Goal: Task Accomplishment & Management: Manage account settings

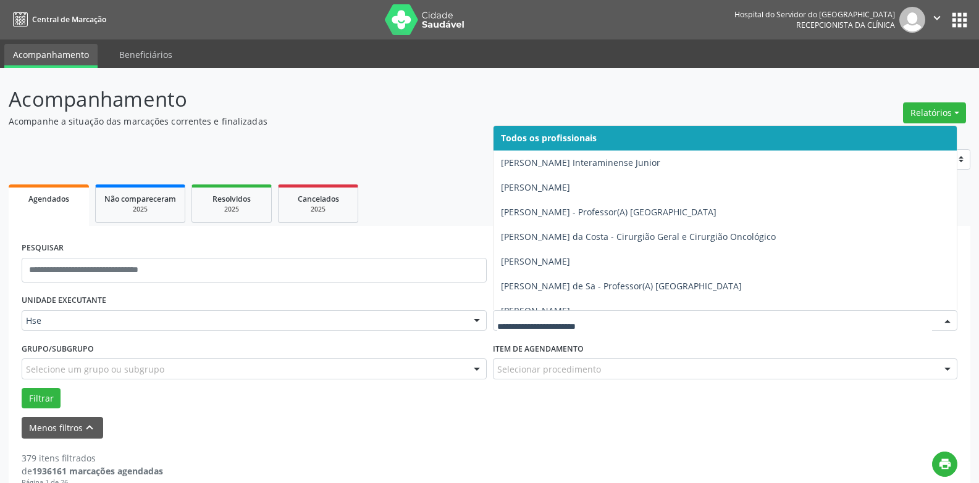
type input "*"
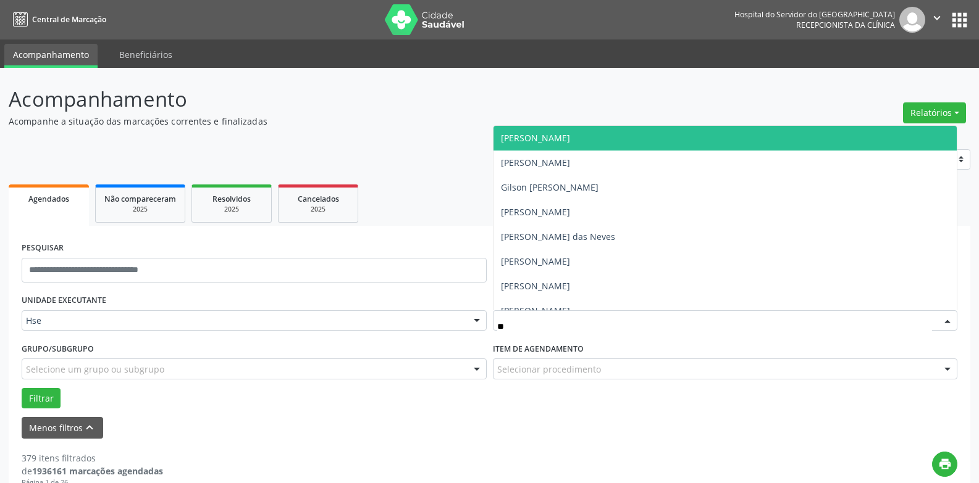
type input "*"
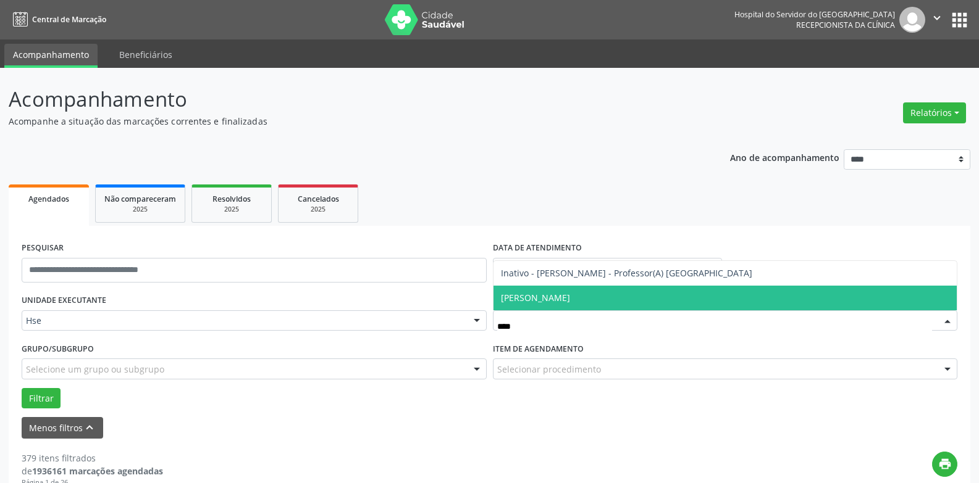
click at [566, 300] on span "[PERSON_NAME]" at bounding box center [535, 298] width 69 height 12
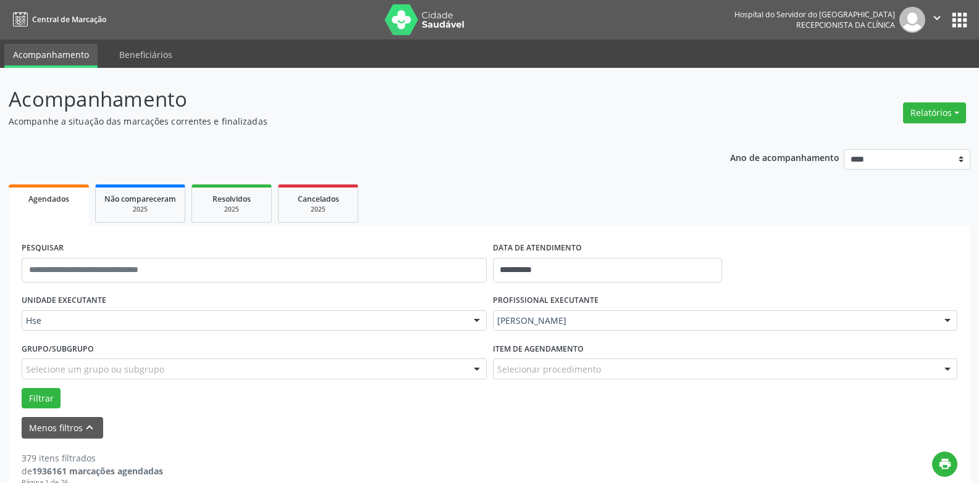
click at [51, 409] on form "**********" at bounding box center [489, 339] width 935 height 200
click at [47, 404] on button "Filtrar" at bounding box center [41, 398] width 39 height 21
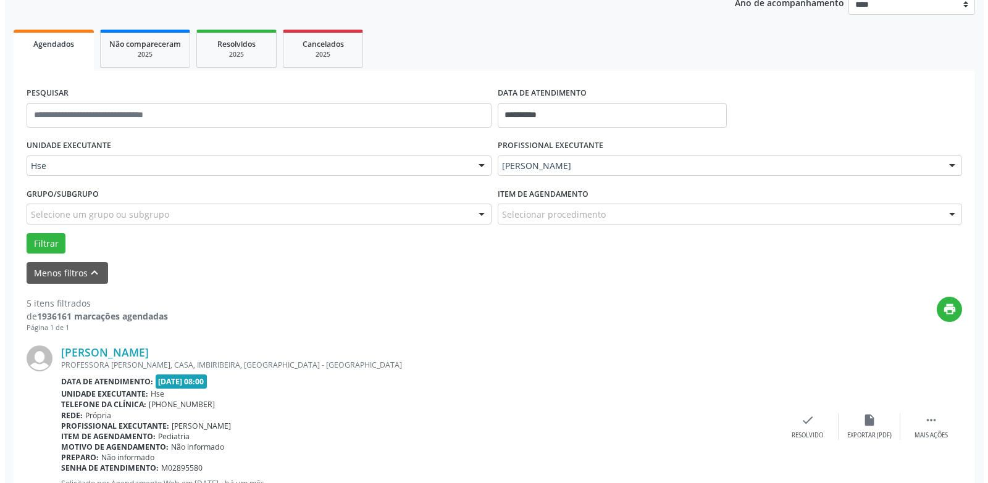
scroll to position [179, 0]
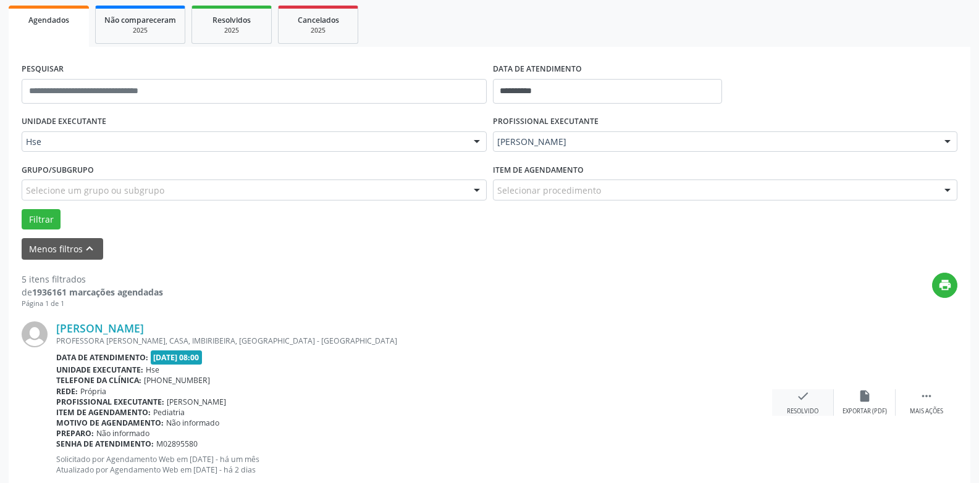
click at [809, 407] on div "check Resolvido" at bounding box center [803, 403] width 62 height 27
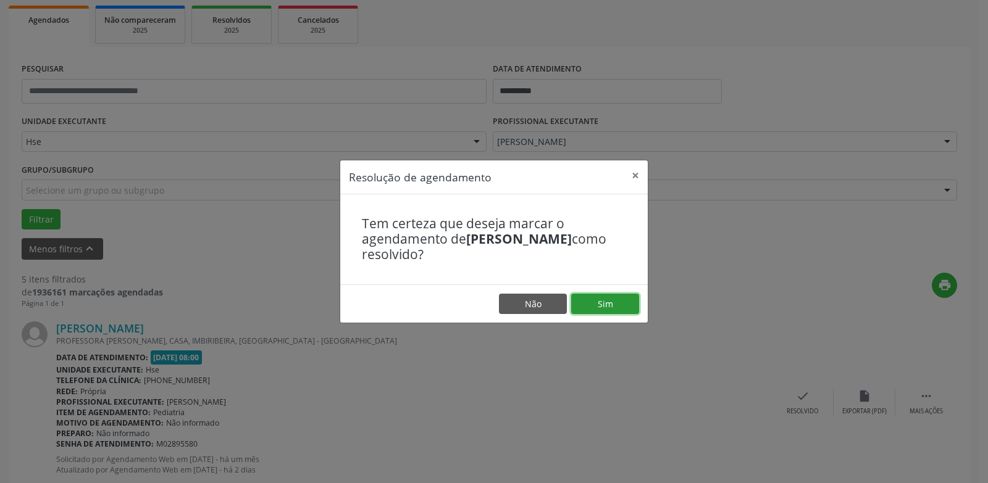
click at [617, 304] on button "Sim" at bounding box center [605, 304] width 68 height 21
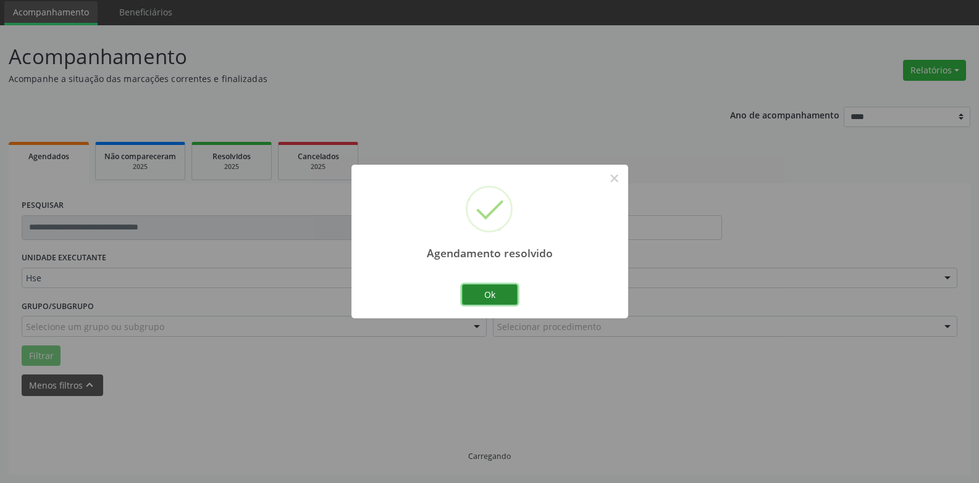
click at [501, 295] on button "Ok" at bounding box center [490, 295] width 56 height 21
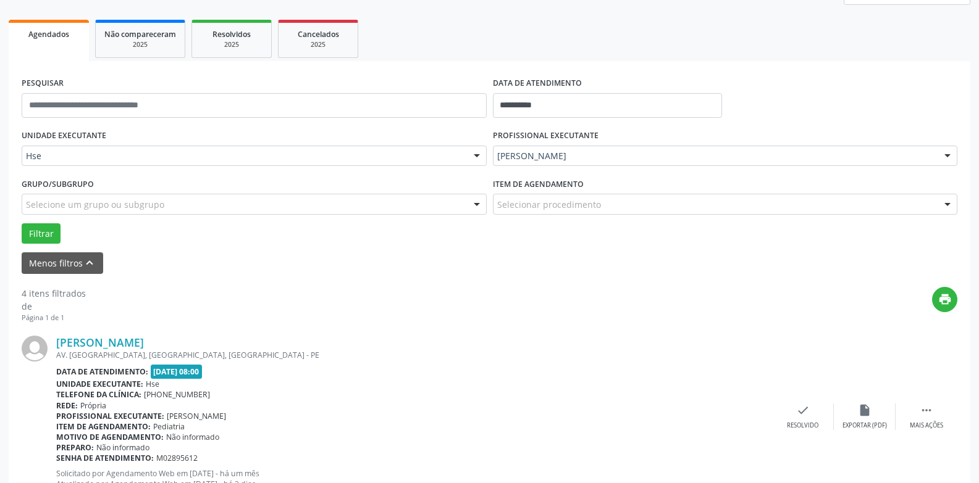
scroll to position [166, 0]
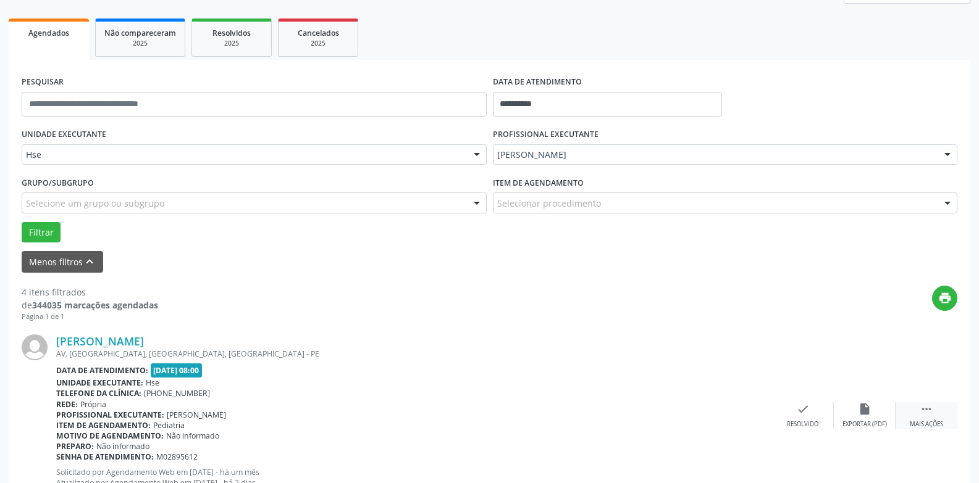
click at [926, 418] on div " Mais ações" at bounding box center [926, 416] width 62 height 27
click at [864, 409] on icon "alarm_off" at bounding box center [865, 410] width 14 height 14
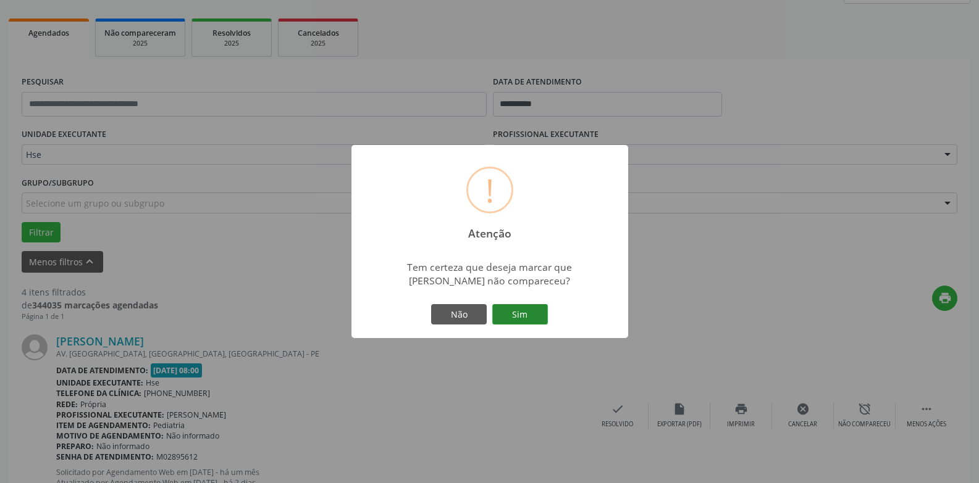
click at [529, 315] on button "Sim" at bounding box center [520, 314] width 56 height 21
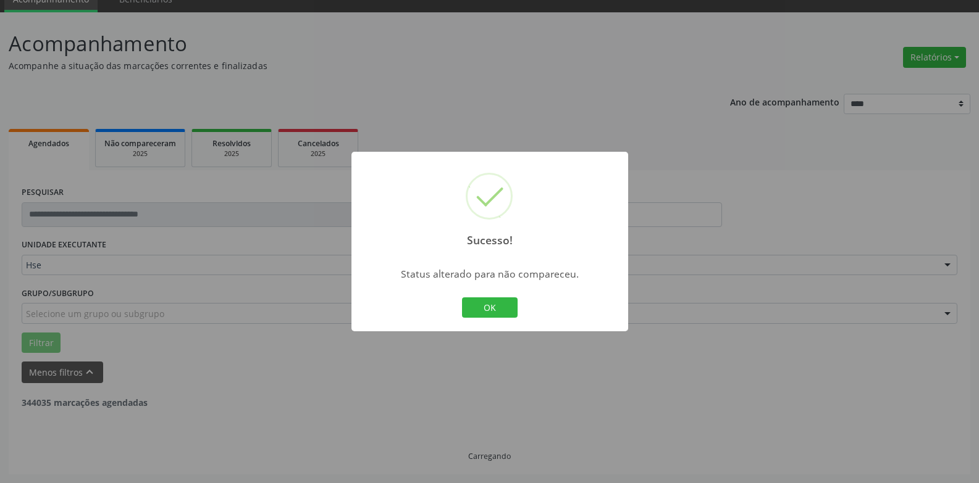
scroll to position [56, 0]
click at [501, 296] on div "OK Cancel" at bounding box center [489, 308] width 61 height 26
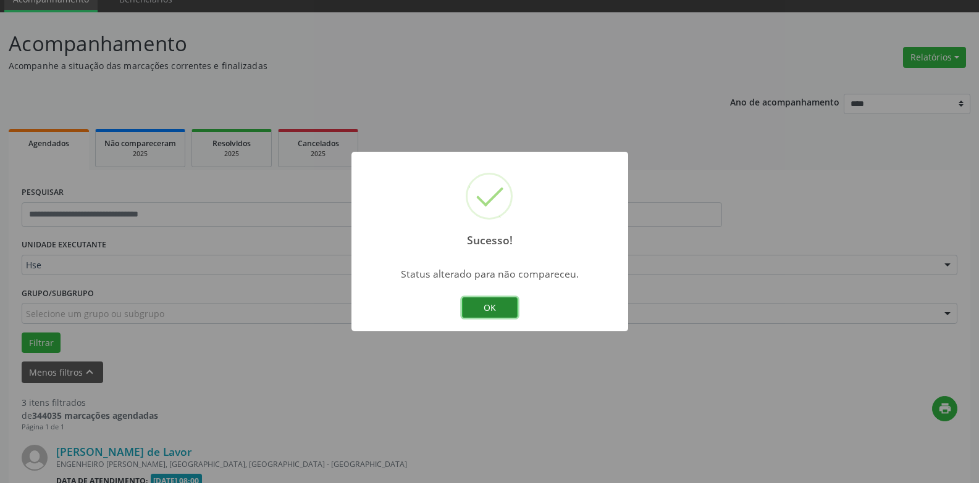
click at [497, 311] on button "OK" at bounding box center [490, 308] width 56 height 21
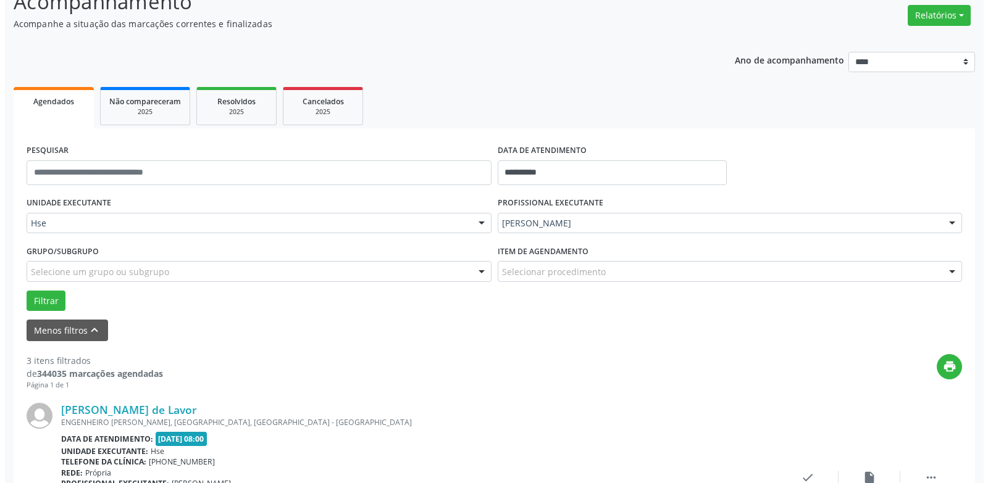
scroll to position [179, 0]
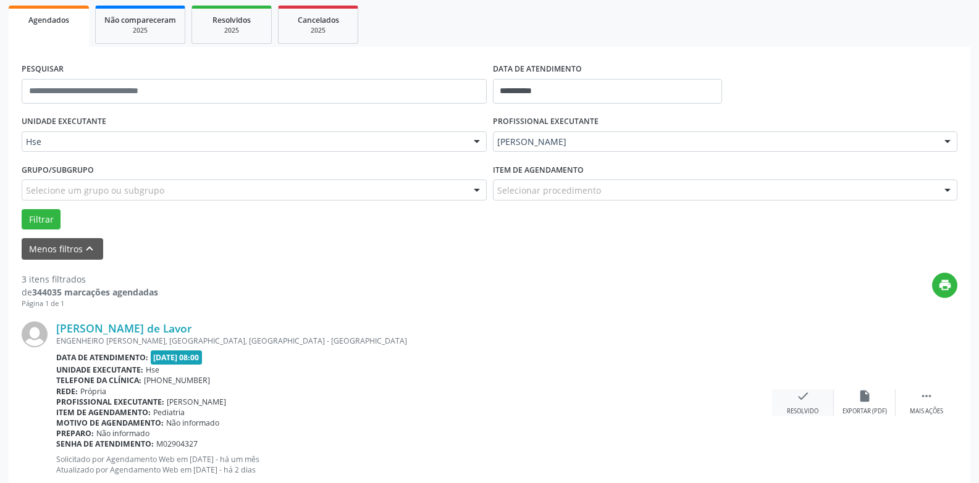
click at [813, 407] on div "check Resolvido" at bounding box center [803, 403] width 62 height 27
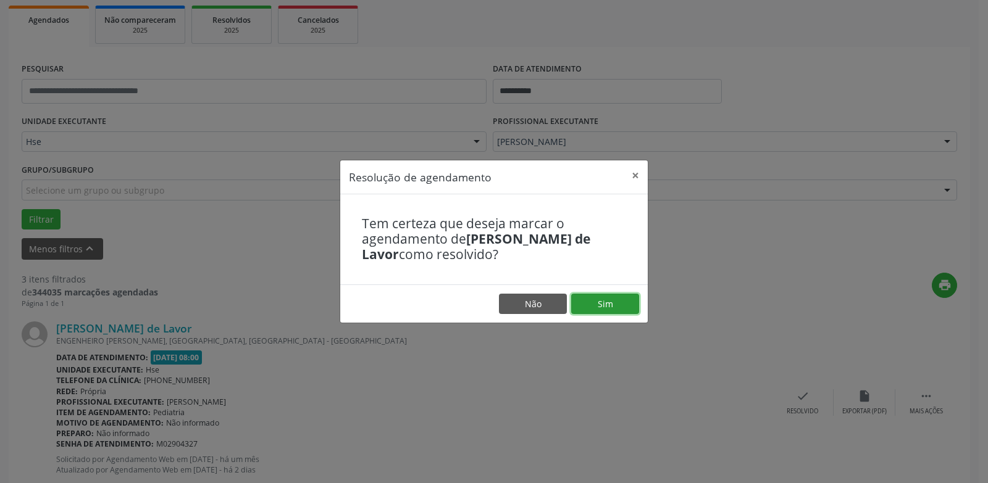
click at [600, 311] on button "Sim" at bounding box center [605, 304] width 68 height 21
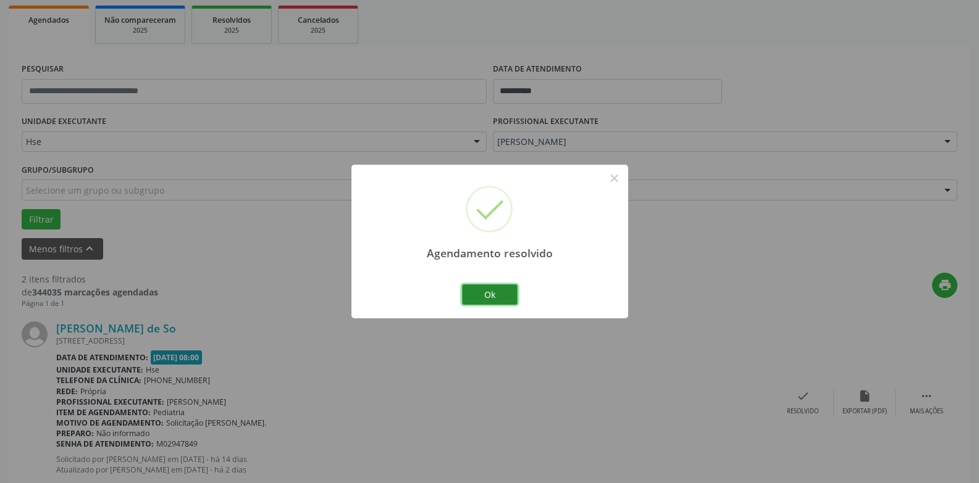
click at [496, 289] on button "Ok" at bounding box center [490, 295] width 56 height 21
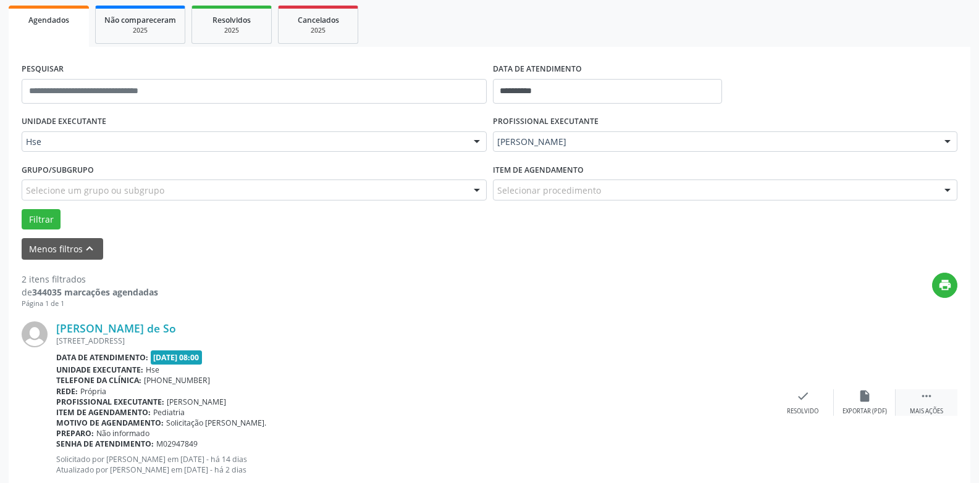
click at [926, 410] on div "Mais ações" at bounding box center [926, 412] width 33 height 9
click at [893, 403] on div "alarm_off Não compareceu" at bounding box center [865, 403] width 62 height 27
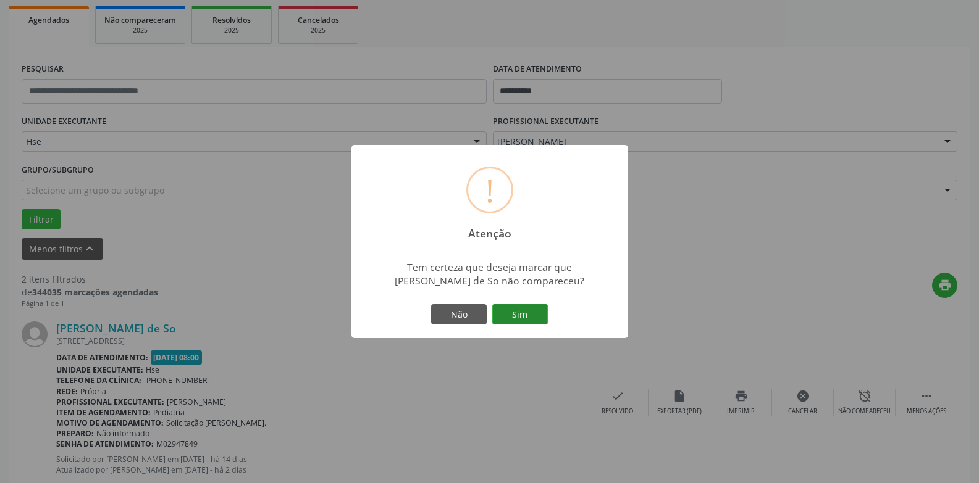
click at [531, 319] on button "Sim" at bounding box center [520, 314] width 56 height 21
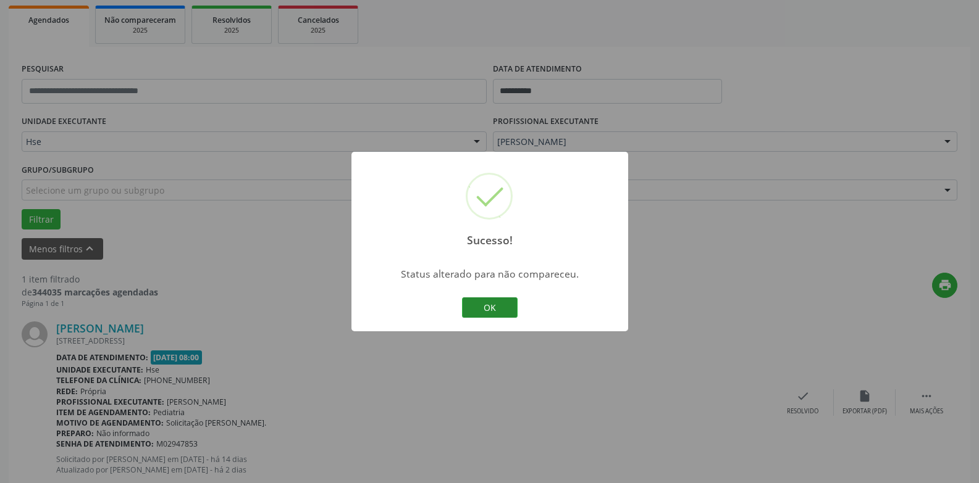
click at [501, 312] on button "OK" at bounding box center [490, 308] width 56 height 21
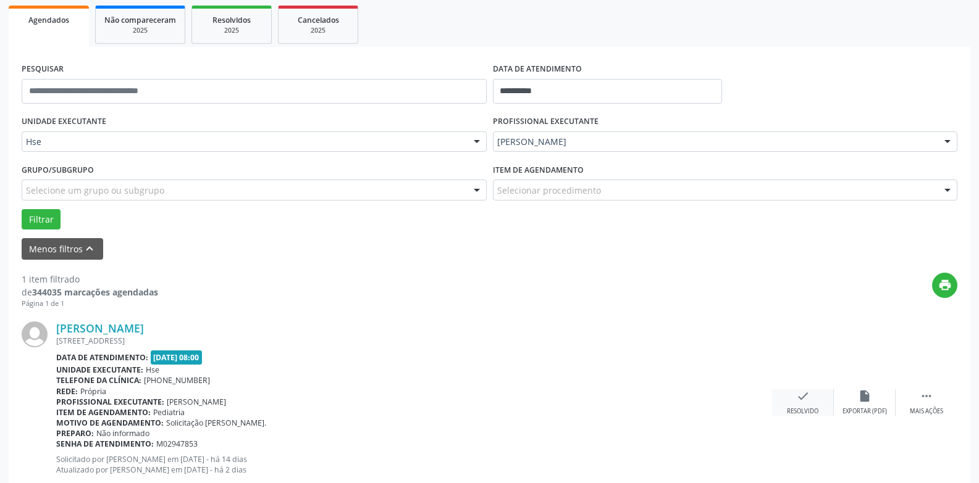
click at [794, 407] on div "check Resolvido" at bounding box center [803, 403] width 62 height 27
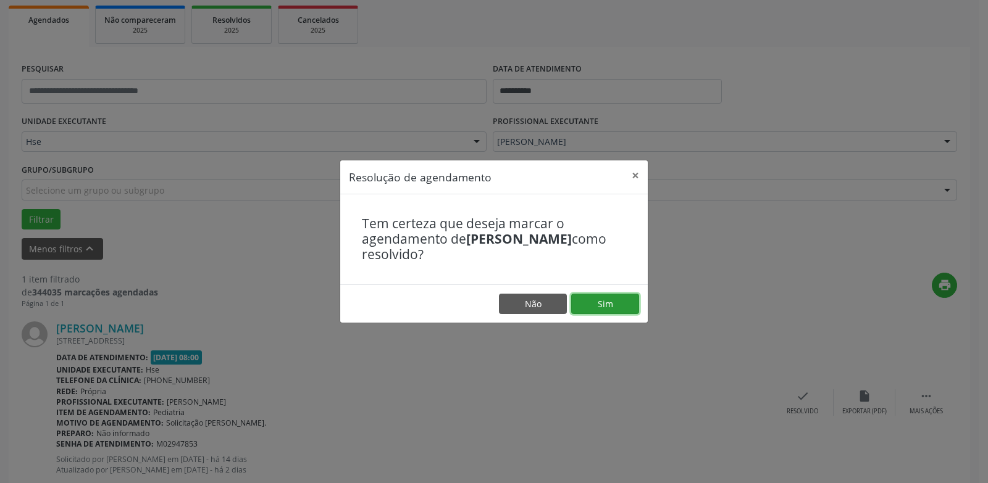
click at [612, 303] on button "Sim" at bounding box center [605, 304] width 68 height 21
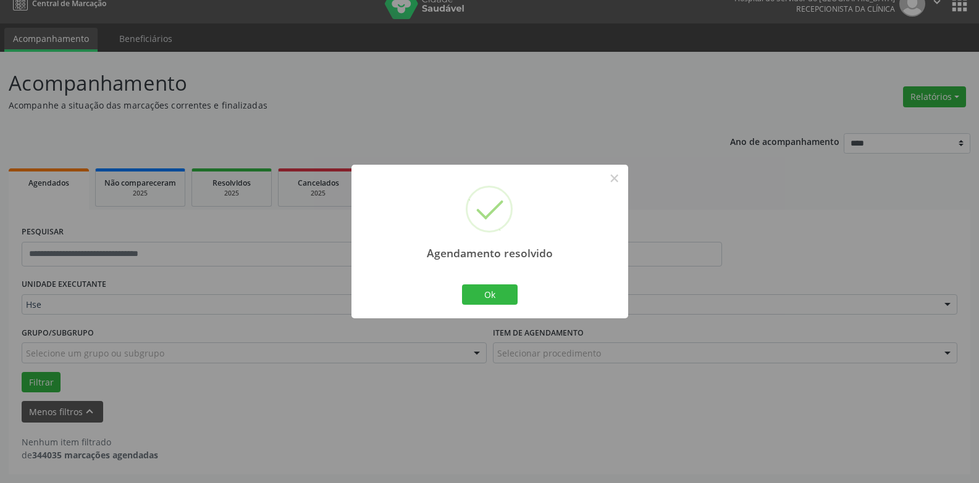
scroll to position [16, 0]
click at [502, 295] on button "Ok" at bounding box center [490, 295] width 56 height 21
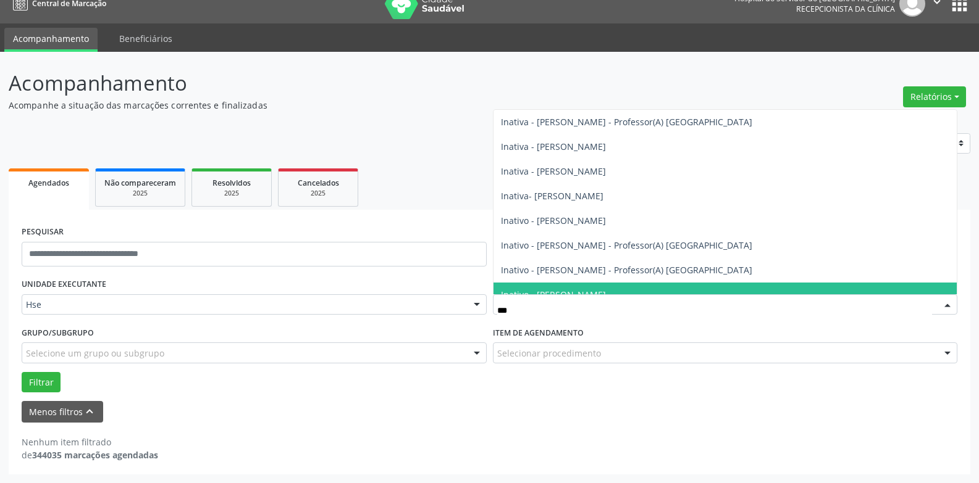
type input "****"
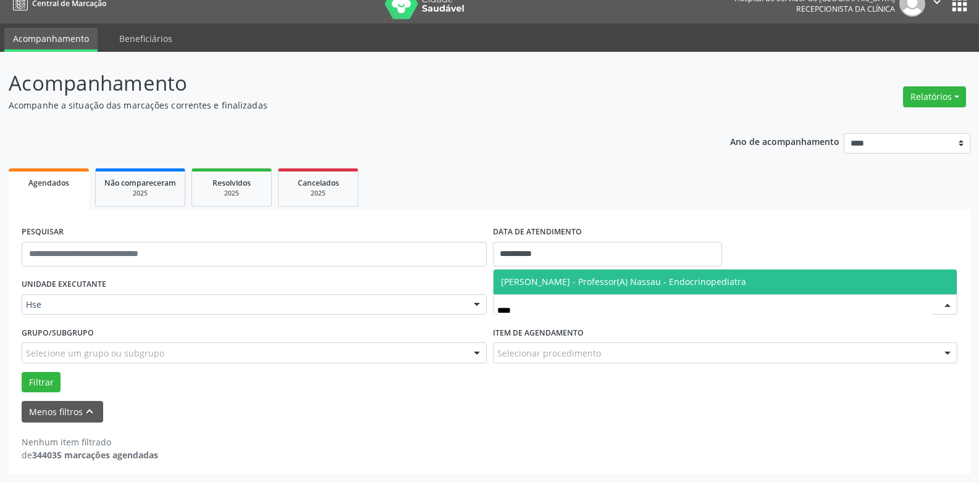
click at [613, 285] on span "[PERSON_NAME] - Professor(A) Nassau - Endocrinopediatra" at bounding box center [623, 282] width 245 height 12
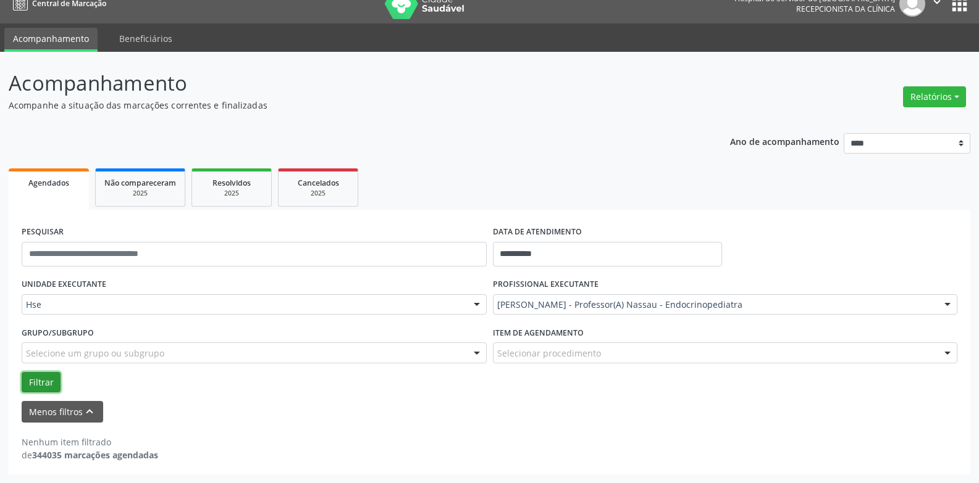
click at [46, 388] on button "Filtrar" at bounding box center [41, 382] width 39 height 21
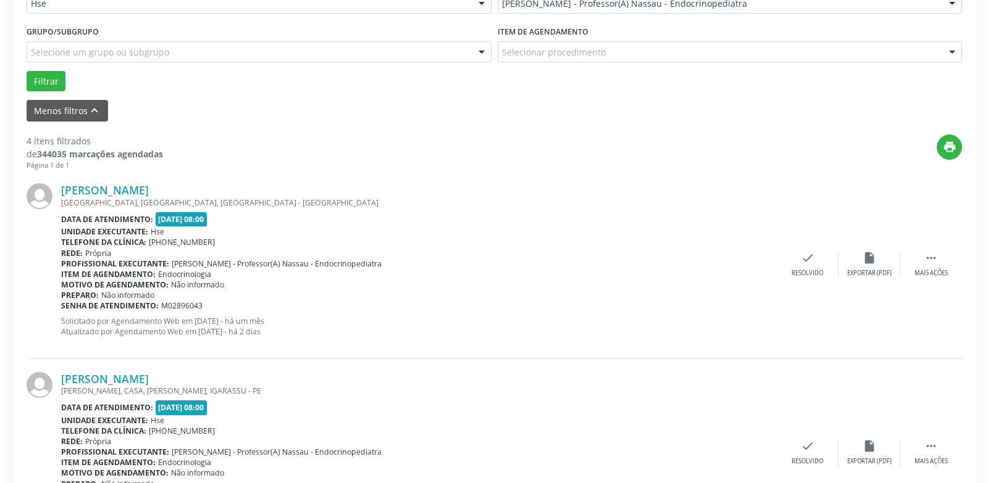
scroll to position [325, 0]
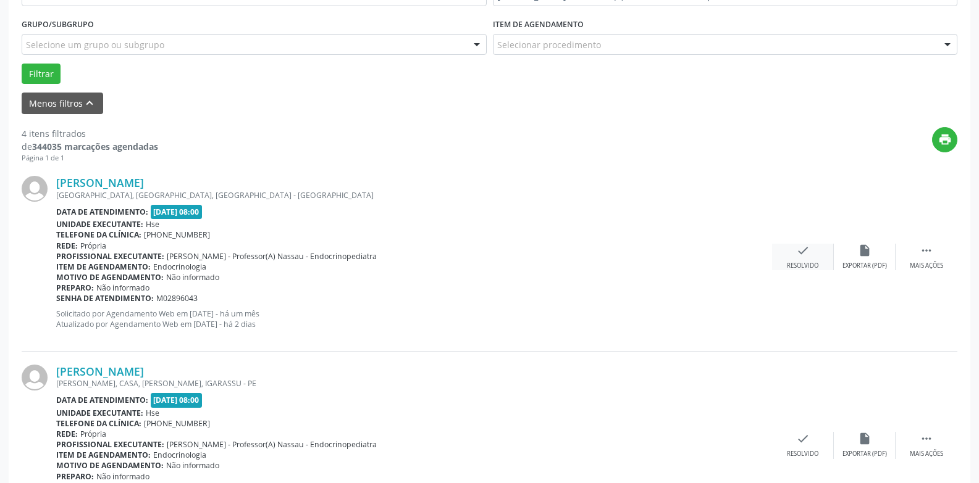
click at [797, 262] on div "Resolvido" at bounding box center [802, 266] width 31 height 9
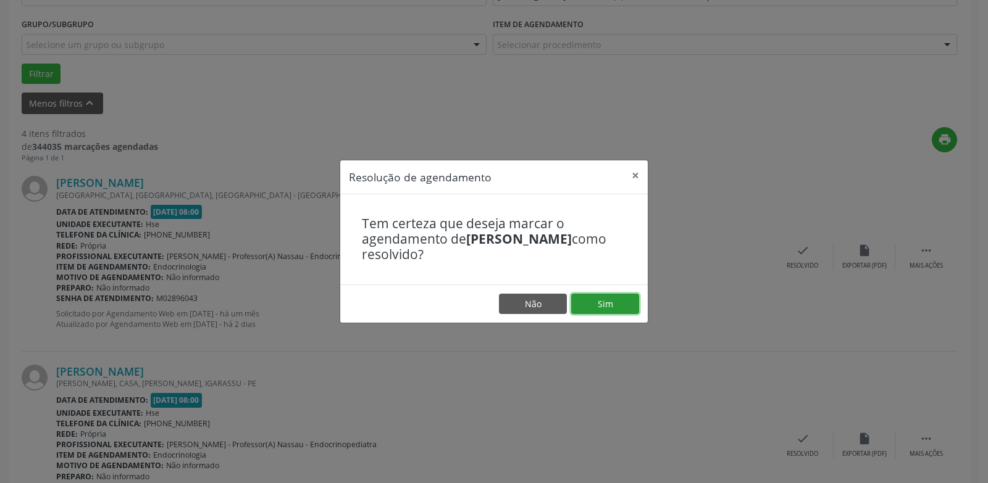
click at [603, 301] on button "Sim" at bounding box center [605, 304] width 68 height 21
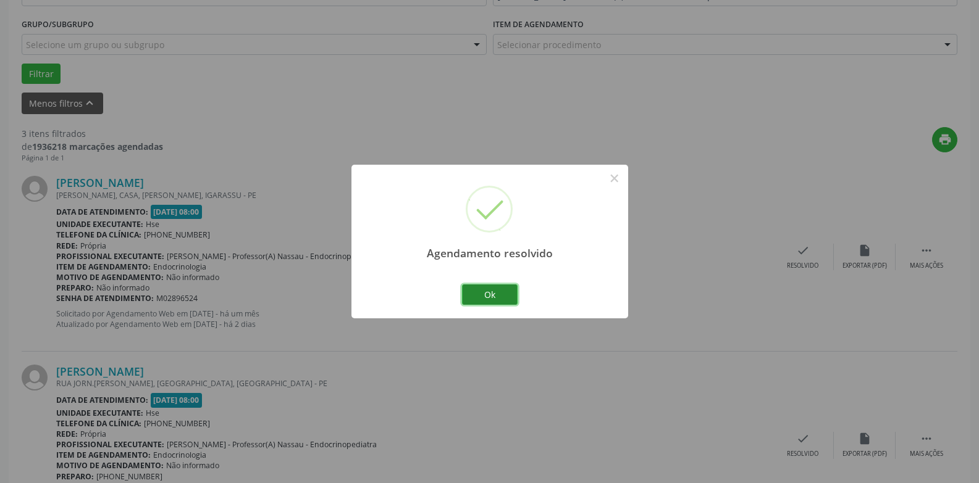
click at [492, 300] on button "Ok" at bounding box center [490, 295] width 56 height 21
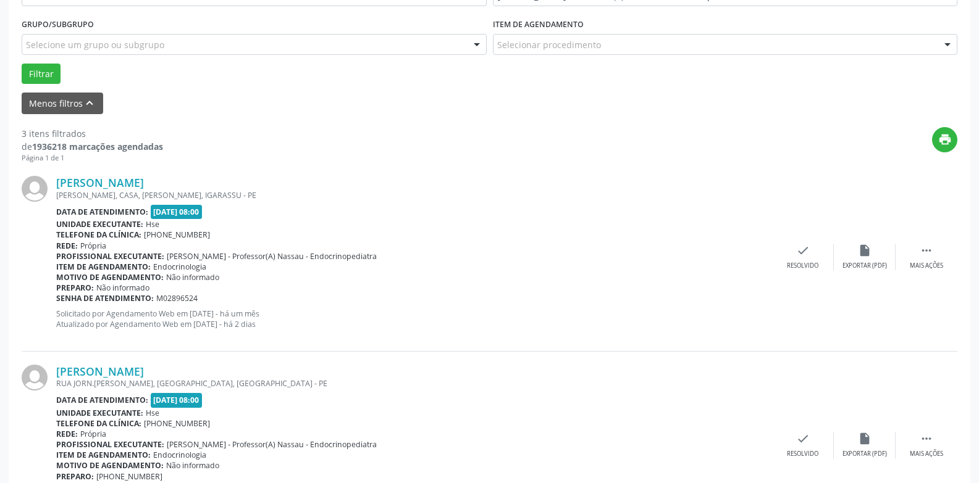
click at [805, 243] on div "[PERSON_NAME] [PERSON_NAME], CASA, [PERSON_NAME], IGARASSU - PE Data de atendim…" at bounding box center [489, 257] width 935 height 188
click at [800, 261] on div "check Resolvido" at bounding box center [803, 257] width 62 height 27
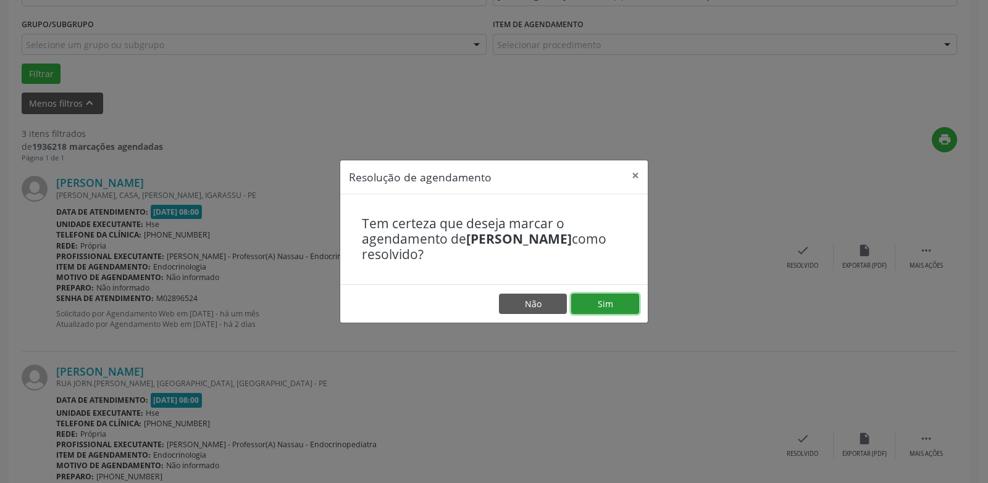
click at [617, 299] on button "Sim" at bounding box center [605, 304] width 68 height 21
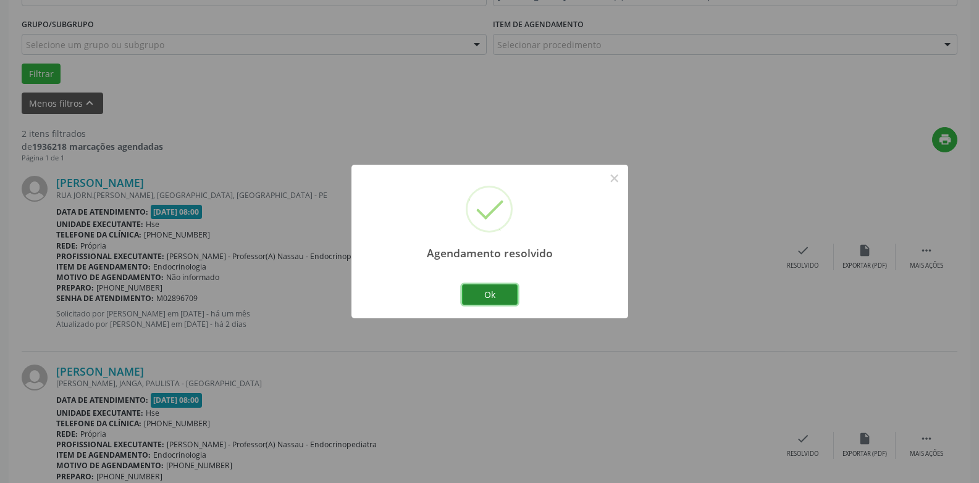
click at [490, 305] on button "Ok" at bounding box center [490, 295] width 56 height 21
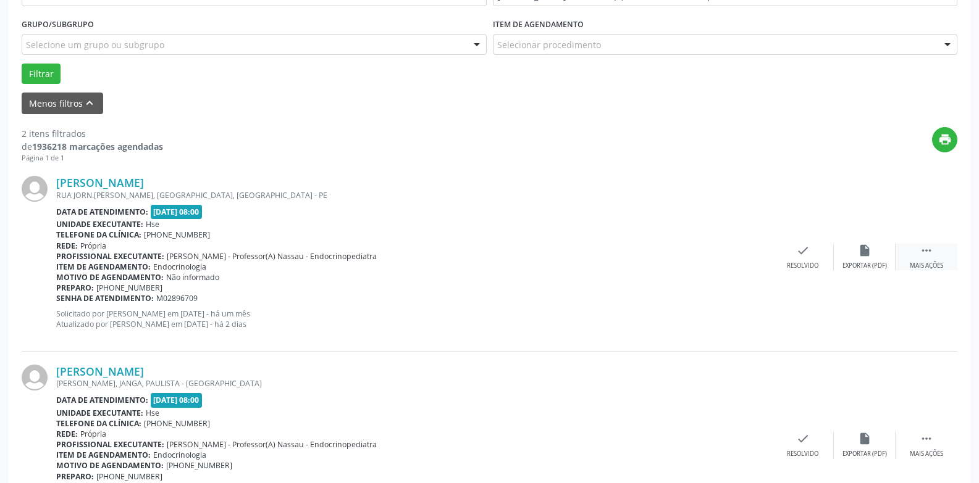
click at [922, 245] on icon "" at bounding box center [926, 251] width 14 height 14
click at [884, 249] on div "alarm_off Não compareceu" at bounding box center [865, 257] width 62 height 27
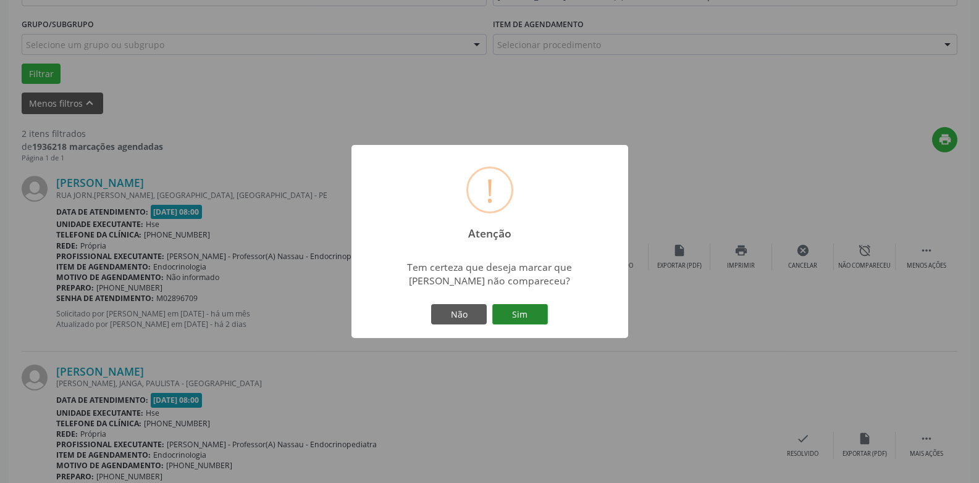
click at [535, 317] on button "Sim" at bounding box center [520, 314] width 56 height 21
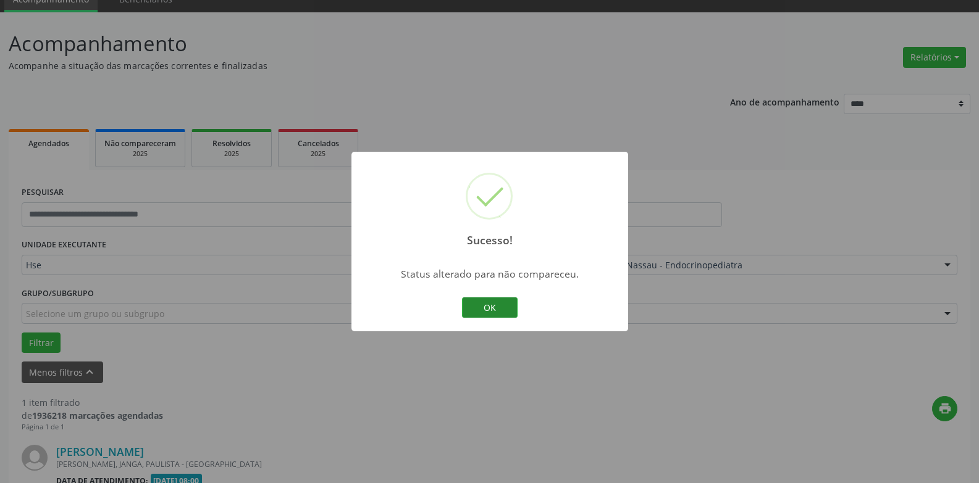
scroll to position [214, 0]
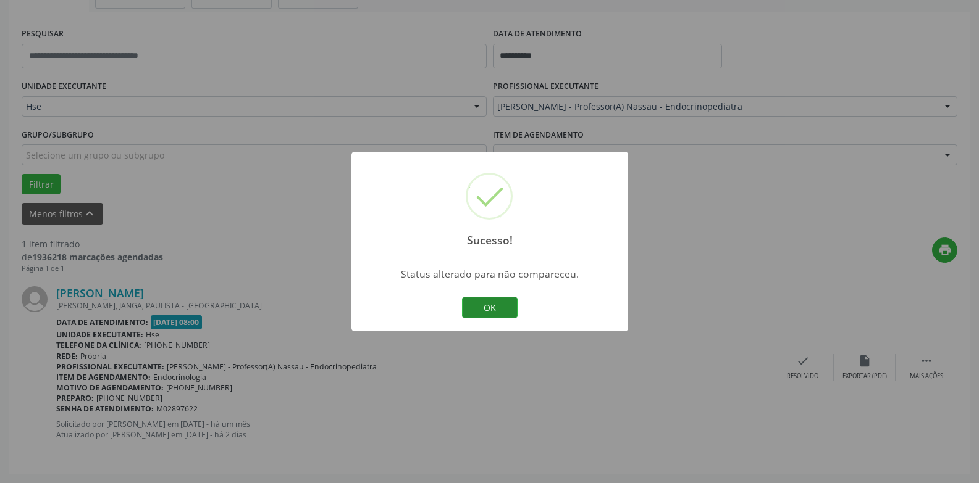
click at [485, 304] on button "OK" at bounding box center [490, 308] width 56 height 21
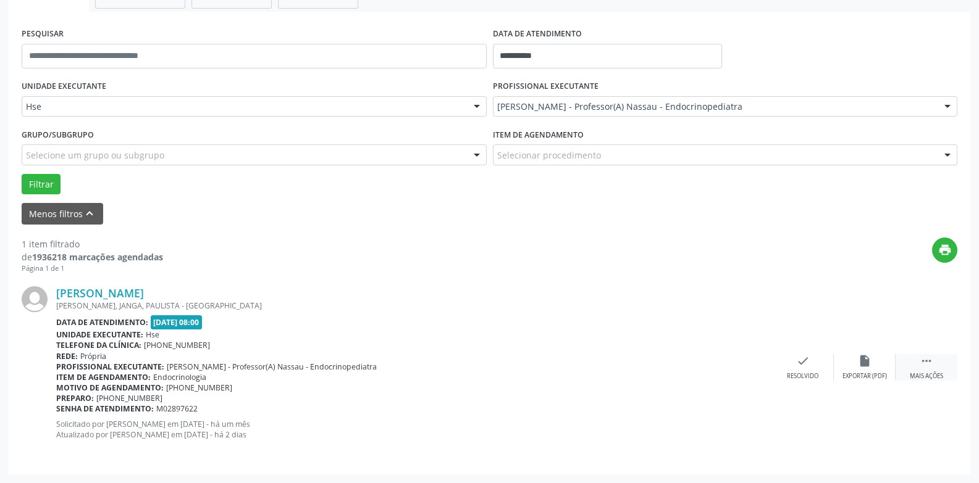
drag, startPoint x: 940, startPoint y: 377, endPoint x: 897, endPoint y: 375, distance: 43.3
click at [938, 377] on div "Mais ações" at bounding box center [926, 376] width 33 height 9
click at [886, 372] on div "alarm_off Não compareceu" at bounding box center [865, 367] width 62 height 27
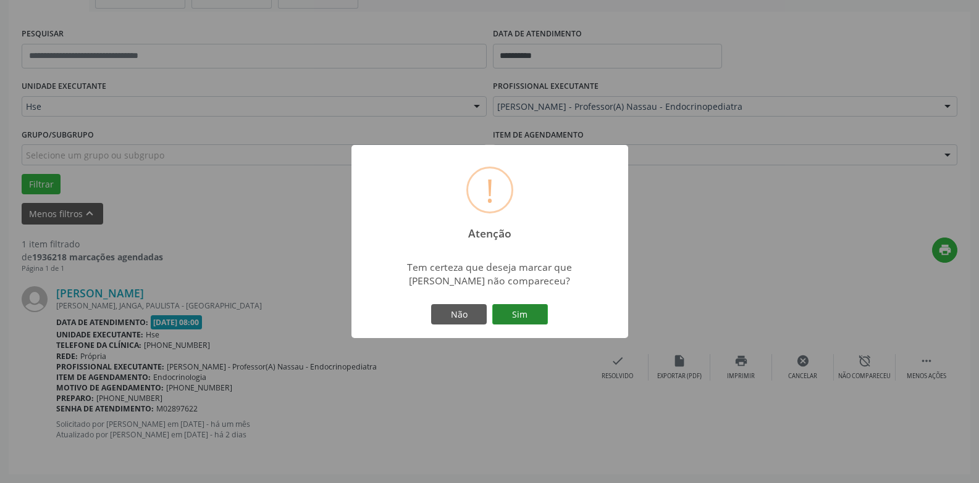
click at [510, 306] on button "Sim" at bounding box center [520, 314] width 56 height 21
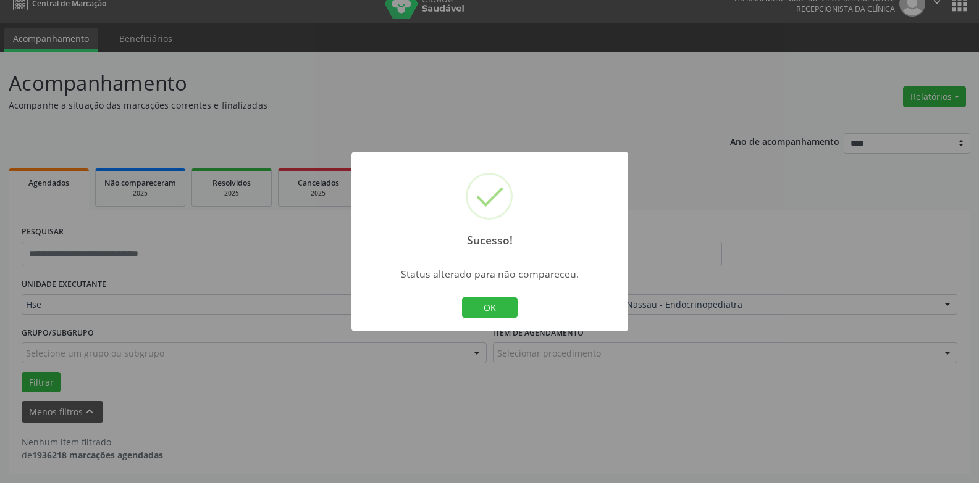
scroll to position [16, 0]
click at [493, 311] on button "OK" at bounding box center [490, 308] width 56 height 21
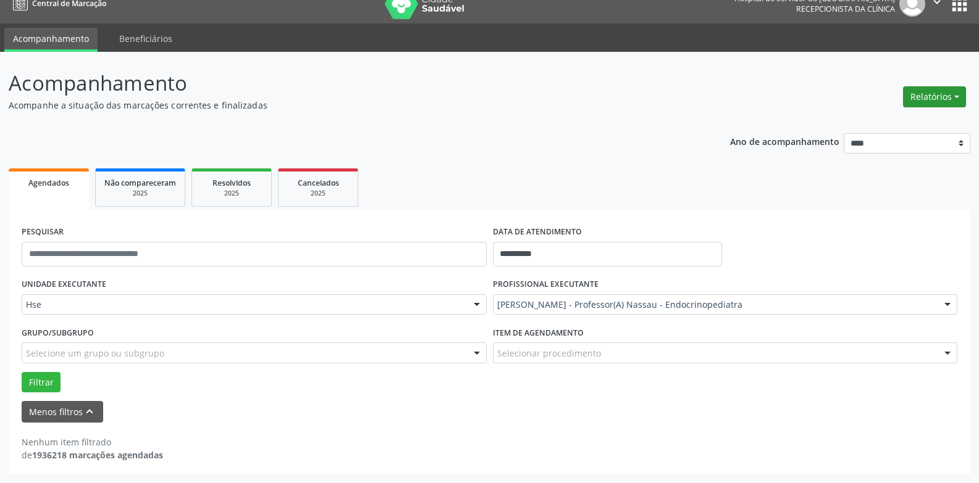
click at [915, 91] on button "Relatórios" at bounding box center [934, 96] width 63 height 21
click at [871, 122] on link "Agendamentos" at bounding box center [900, 123] width 133 height 17
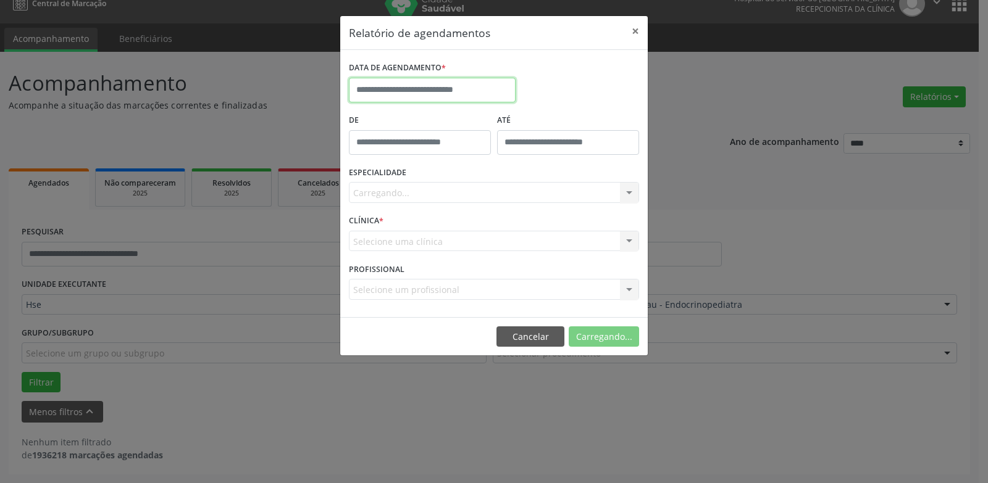
click at [447, 93] on input "text" at bounding box center [432, 90] width 167 height 25
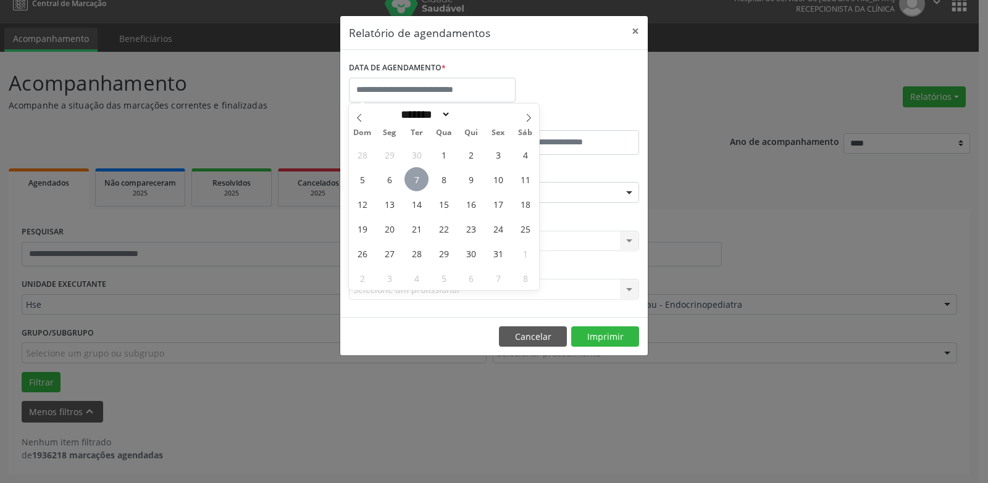
click at [421, 183] on span "7" at bounding box center [416, 179] width 24 height 24
type input "**********"
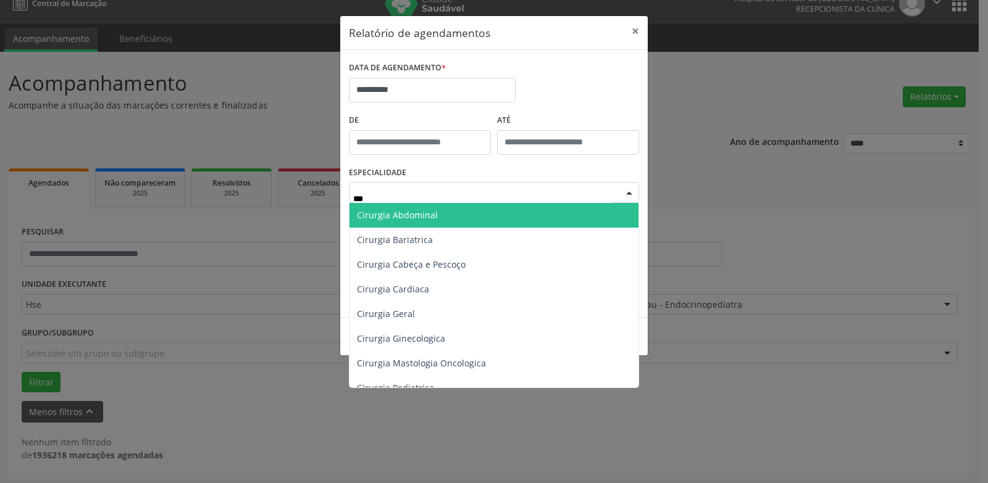
type input "****"
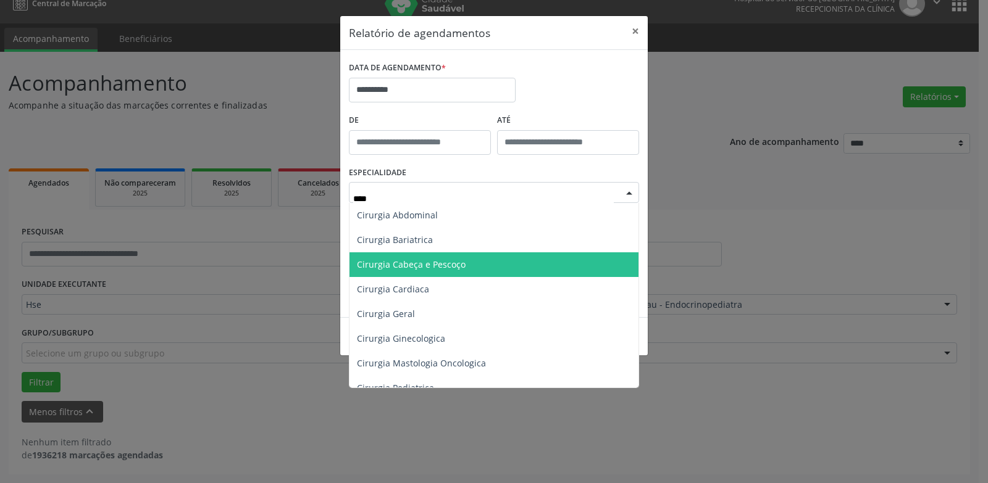
click at [411, 268] on span "Cirurgia Cabeça e Pescoço" at bounding box center [411, 265] width 109 height 12
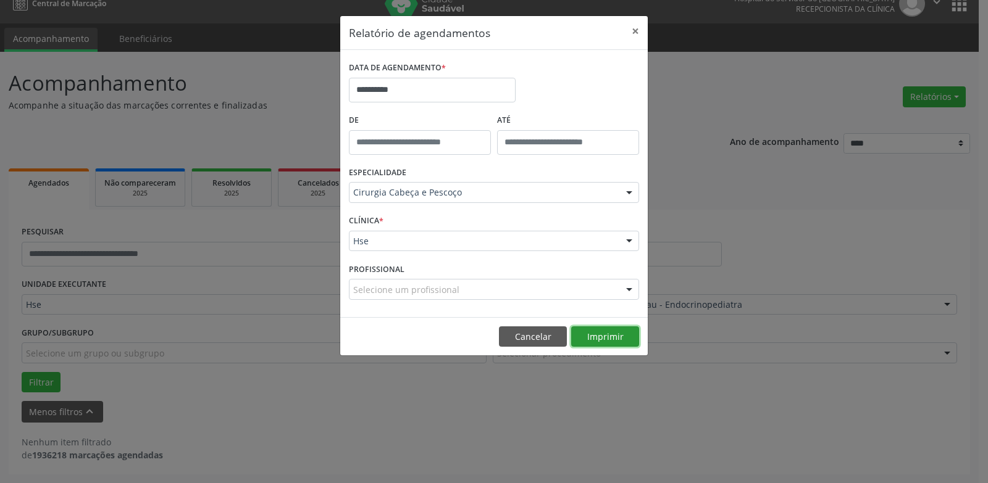
click at [597, 336] on button "Imprimir" at bounding box center [605, 337] width 68 height 21
click at [523, 342] on button "Cancelar" at bounding box center [533, 337] width 68 height 21
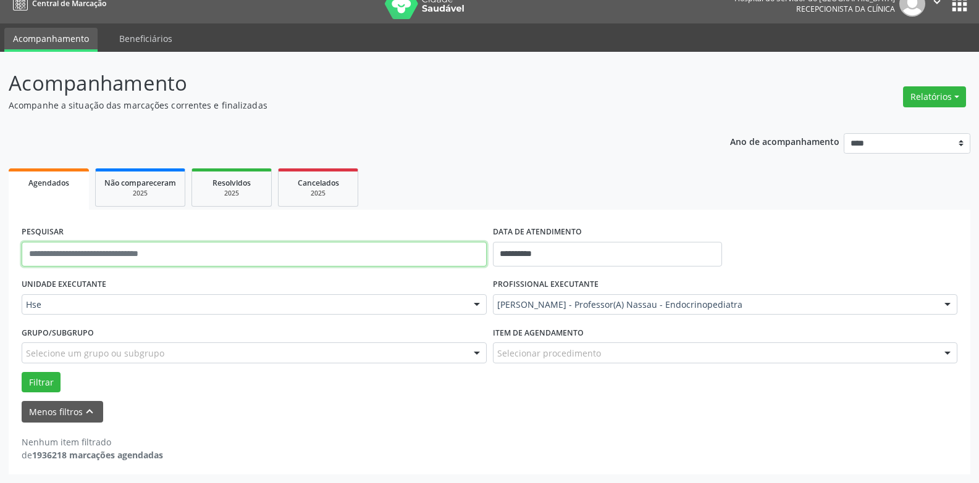
click at [104, 256] on input "text" at bounding box center [254, 254] width 465 height 25
type input "**********"
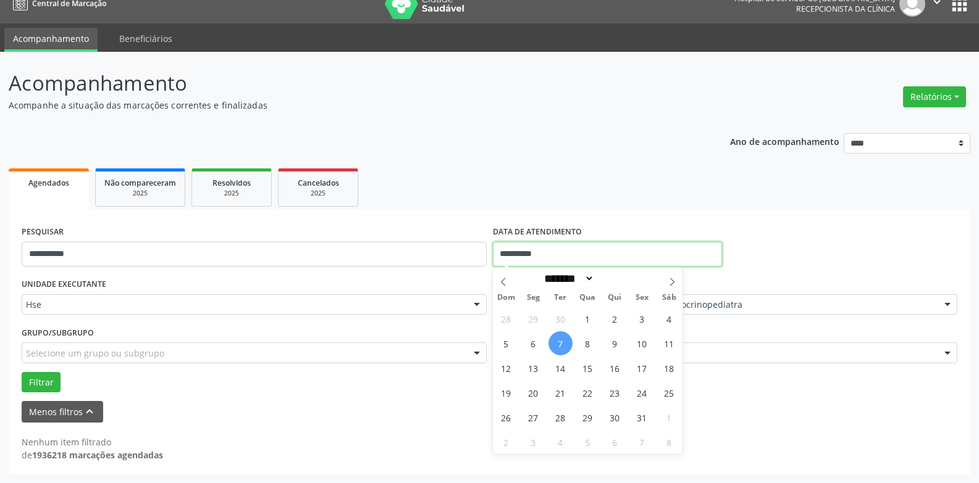
click at [576, 255] on input "**********" at bounding box center [607, 254] width 229 height 25
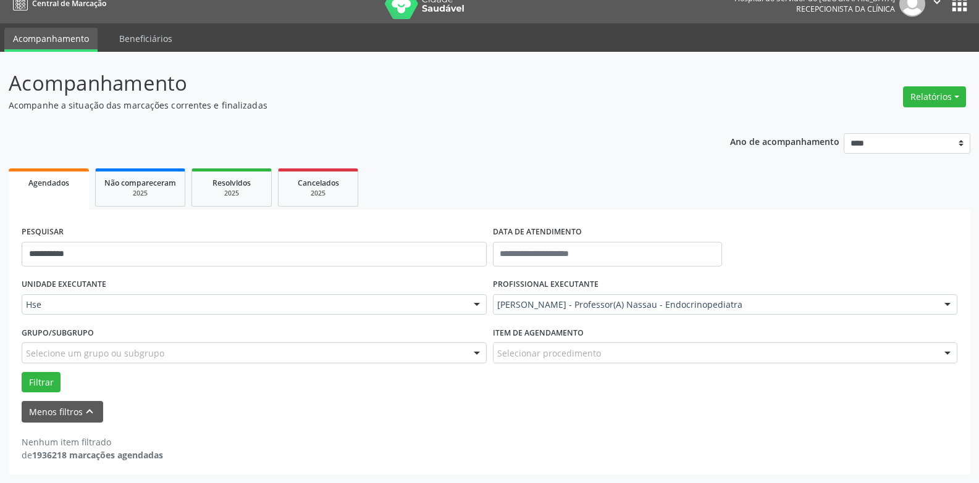
click at [761, 403] on div "Menos filtros keyboard_arrow_up" at bounding box center [490, 412] width 942 height 22
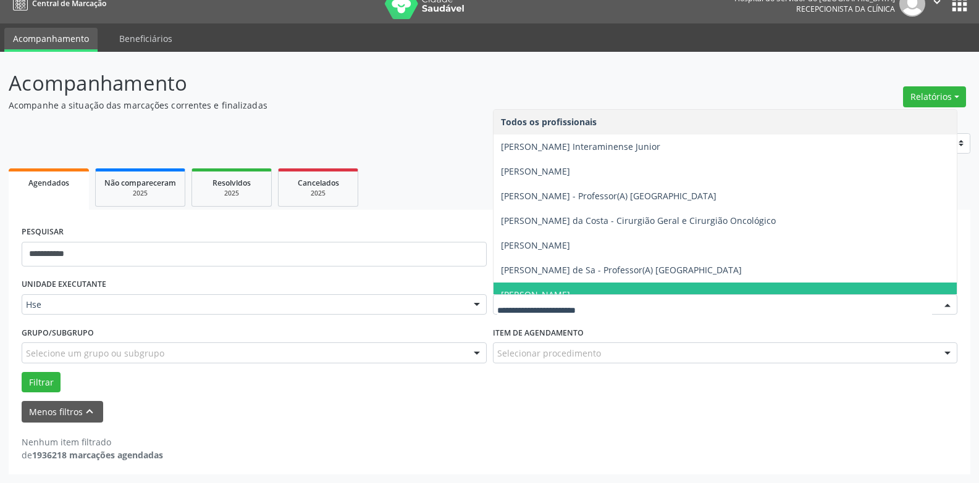
click at [571, 418] on div "Menos filtros keyboard_arrow_up" at bounding box center [490, 412] width 942 height 22
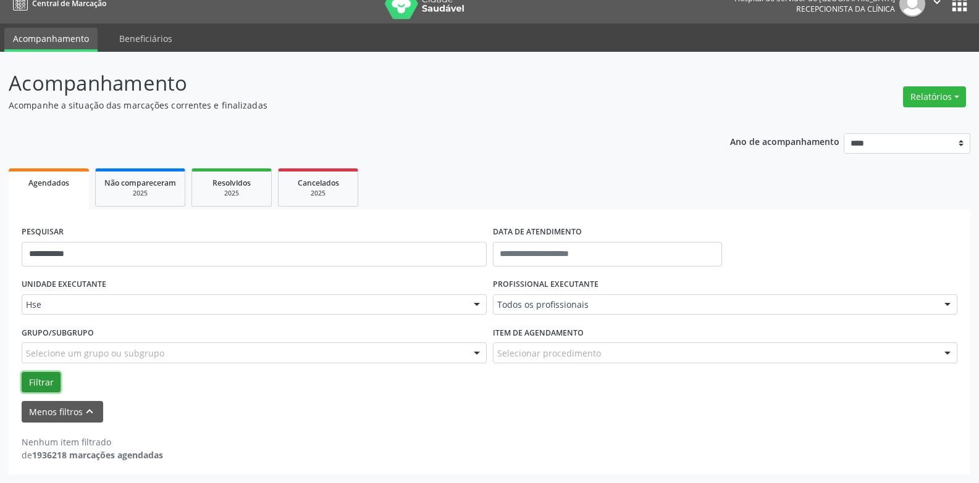
click at [41, 380] on button "Filtrar" at bounding box center [41, 382] width 39 height 21
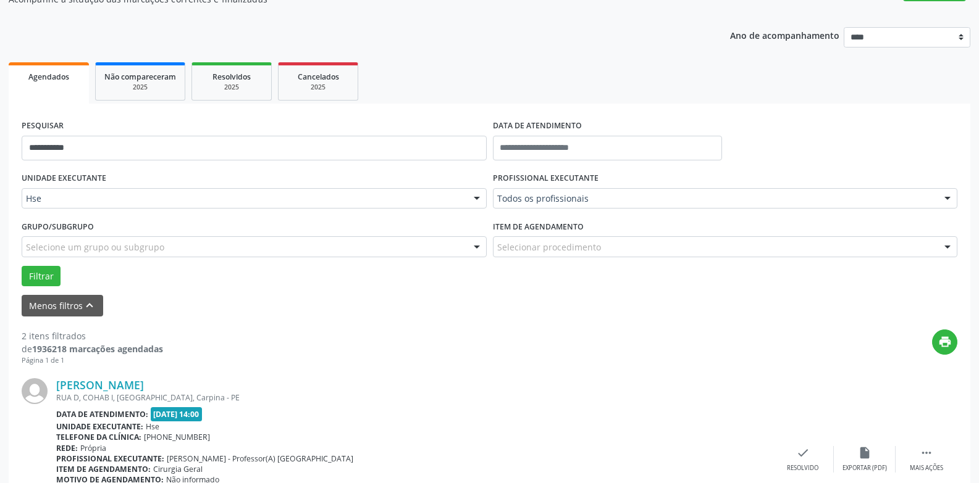
scroll to position [123, 0]
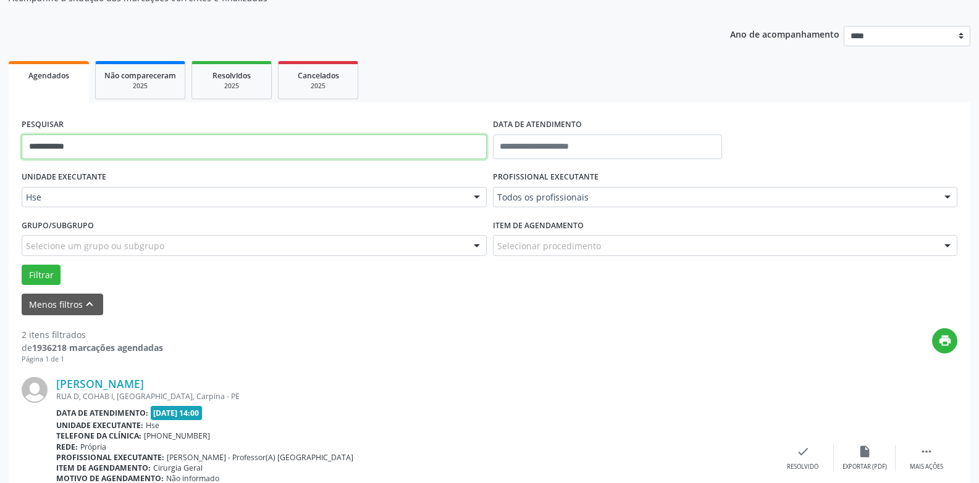
click at [125, 151] on input "**********" at bounding box center [254, 147] width 465 height 25
type input "*"
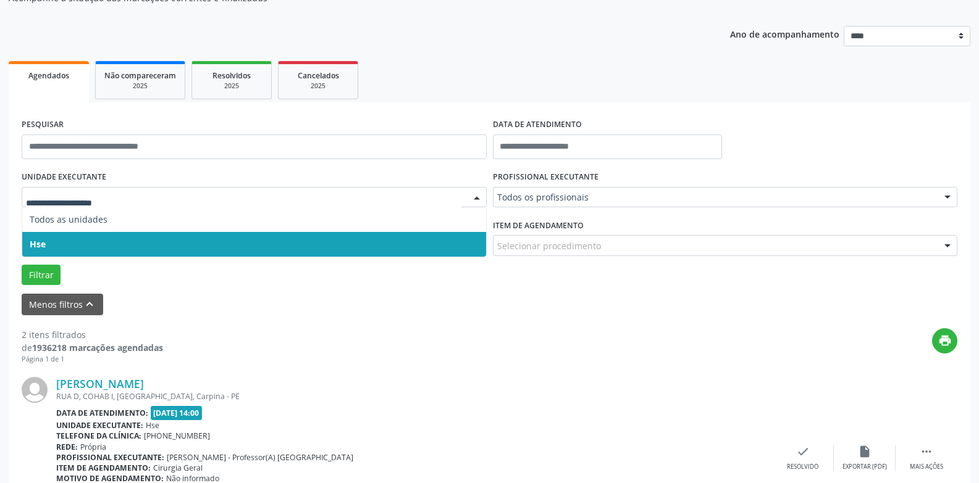
click at [88, 239] on span "Hse" at bounding box center [254, 244] width 464 height 25
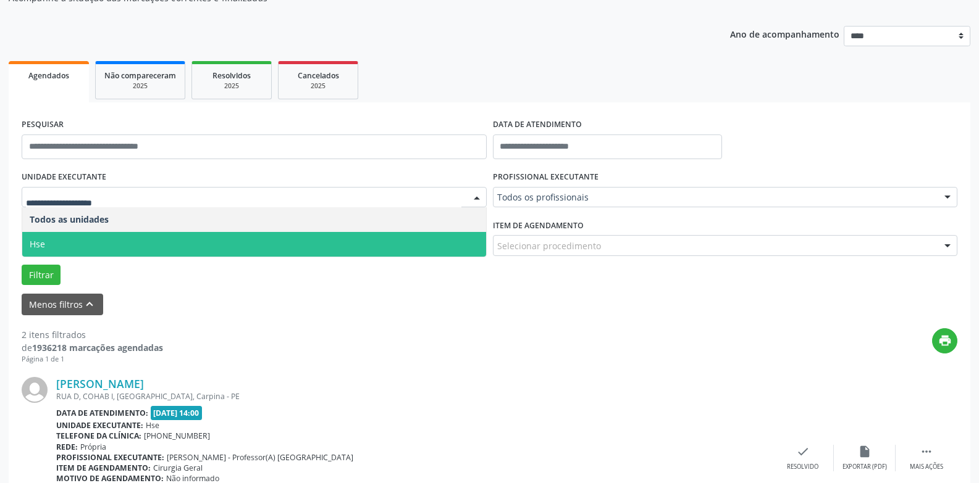
click at [123, 251] on span "Hse" at bounding box center [254, 244] width 464 height 25
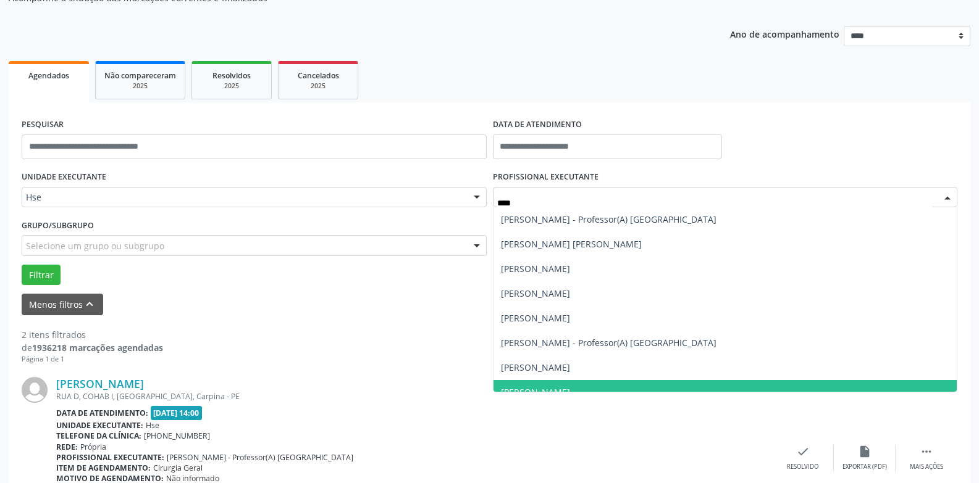
type input "*****"
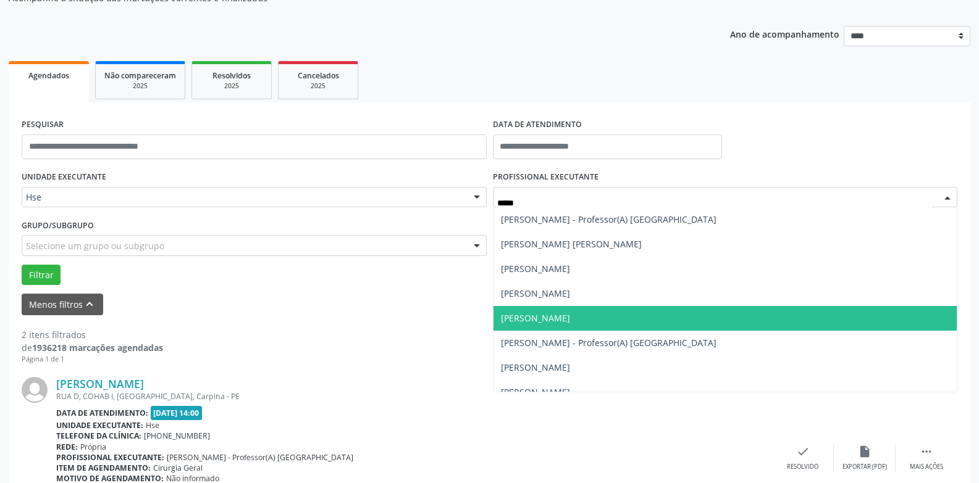
click at [570, 324] on span "[PERSON_NAME]" at bounding box center [535, 318] width 69 height 12
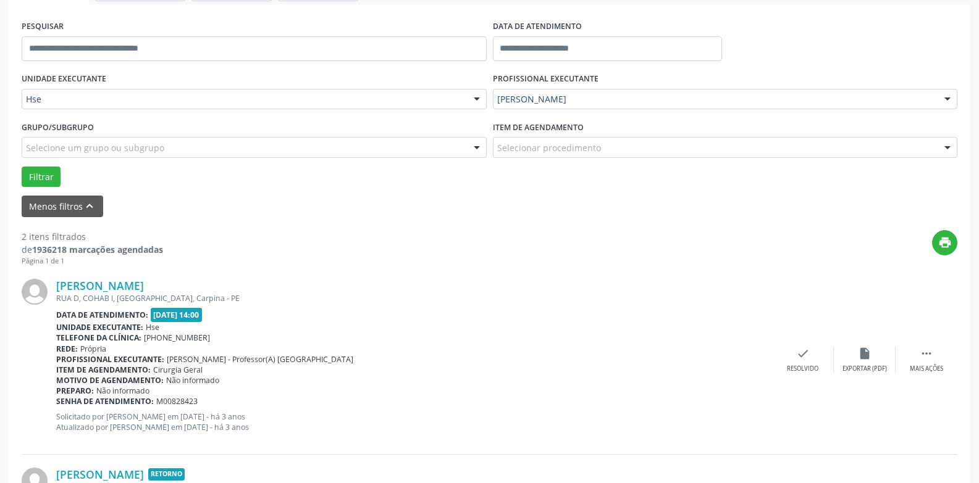
scroll to position [217, 0]
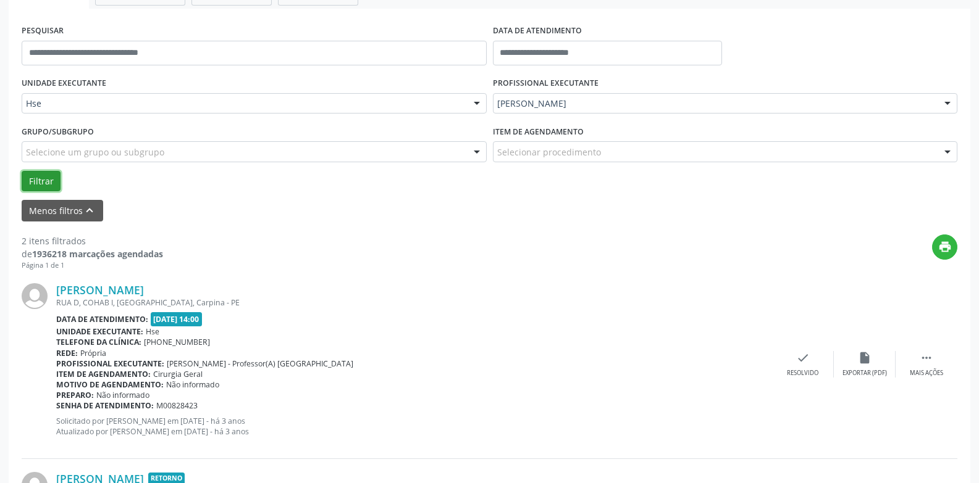
click at [29, 182] on button "Filtrar" at bounding box center [41, 181] width 39 height 21
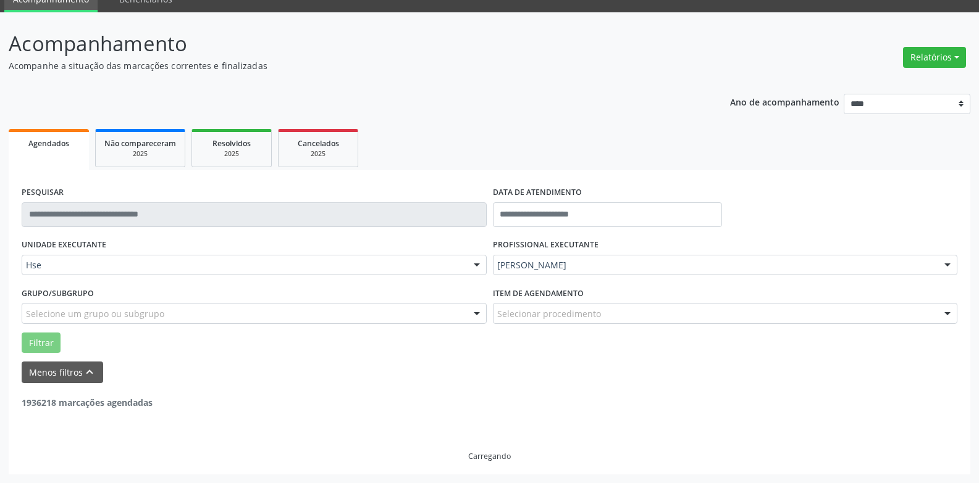
scroll to position [56, 0]
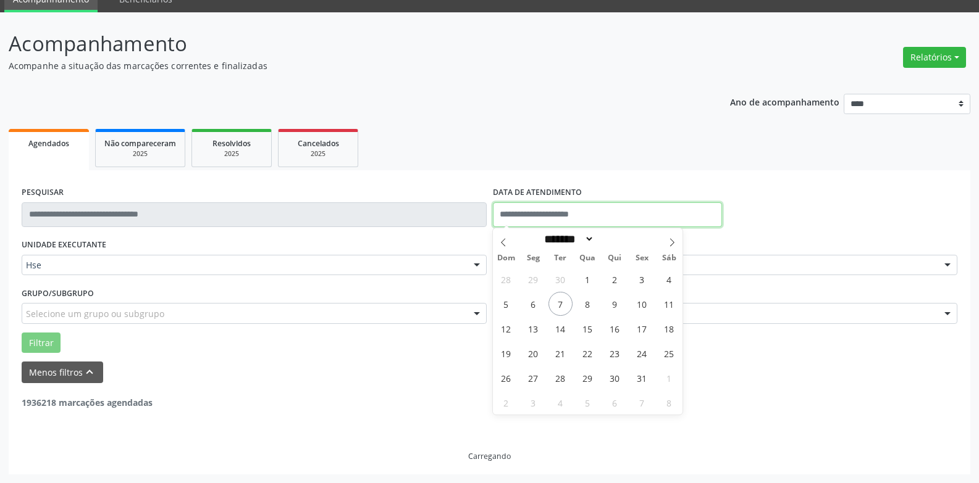
click at [585, 219] on input "text" at bounding box center [607, 215] width 229 height 25
click at [555, 308] on span "7" at bounding box center [560, 304] width 24 height 24
type input "**********"
click at [557, 306] on span "7" at bounding box center [560, 304] width 24 height 24
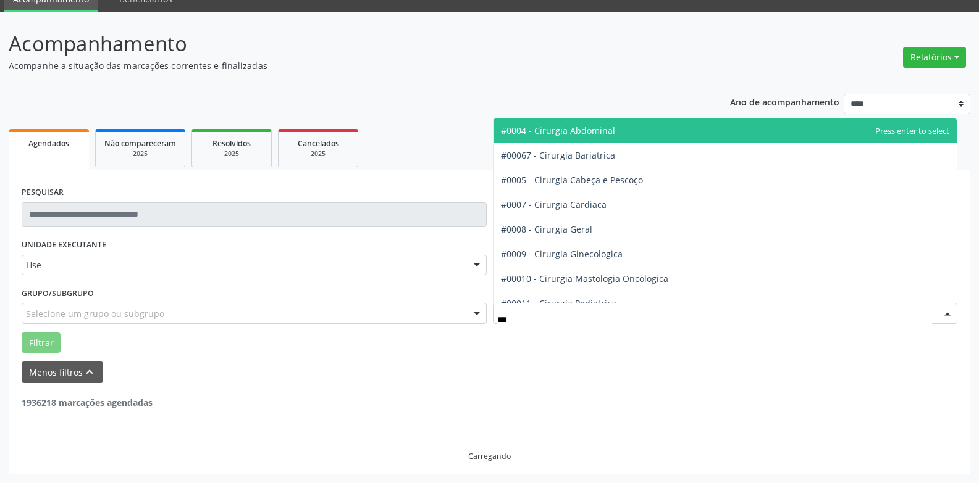
type input "****"
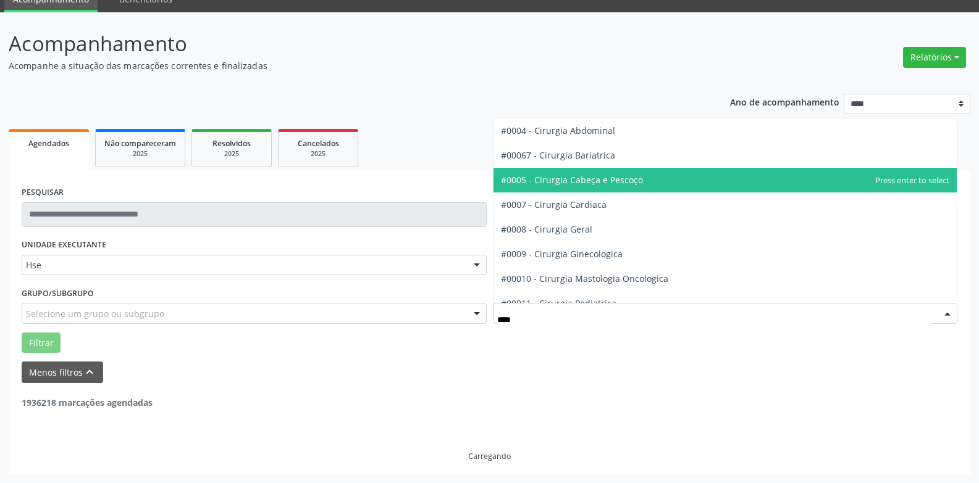
click at [592, 185] on span "#0005 - Cirurgia Cabeça e Pescoço" at bounding box center [572, 180] width 142 height 12
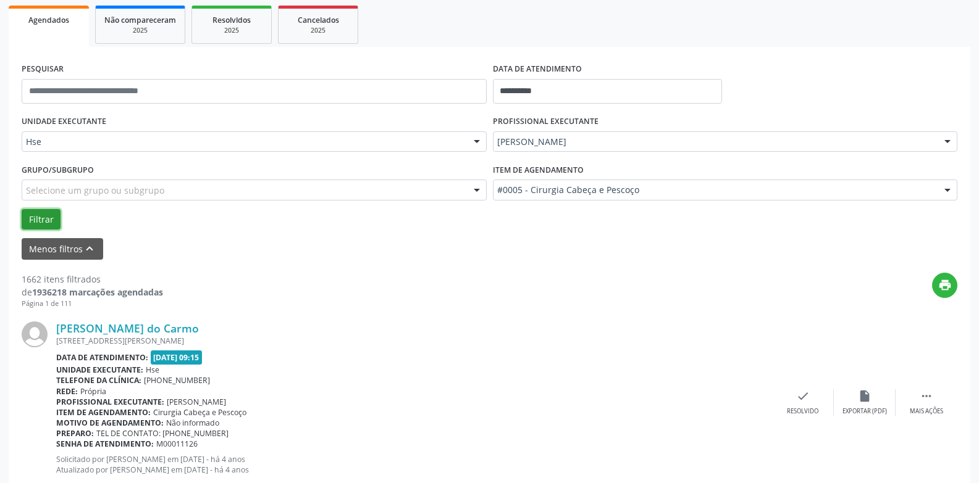
click at [38, 222] on button "Filtrar" at bounding box center [41, 219] width 39 height 21
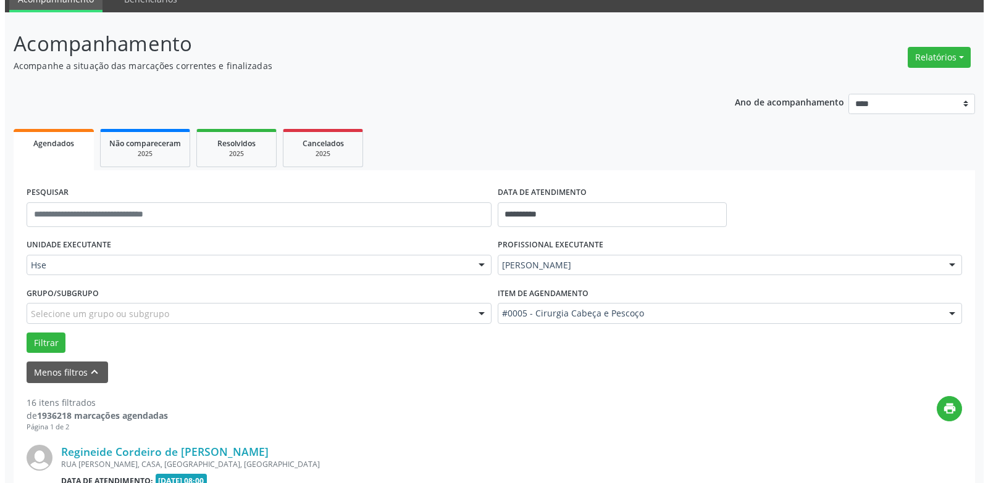
scroll to position [179, 0]
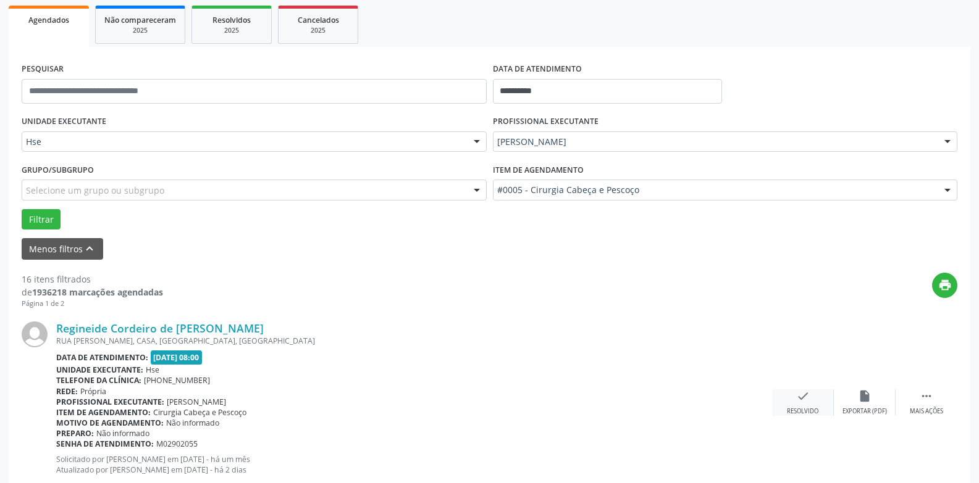
click at [805, 412] on div "Resolvido" at bounding box center [802, 412] width 31 height 9
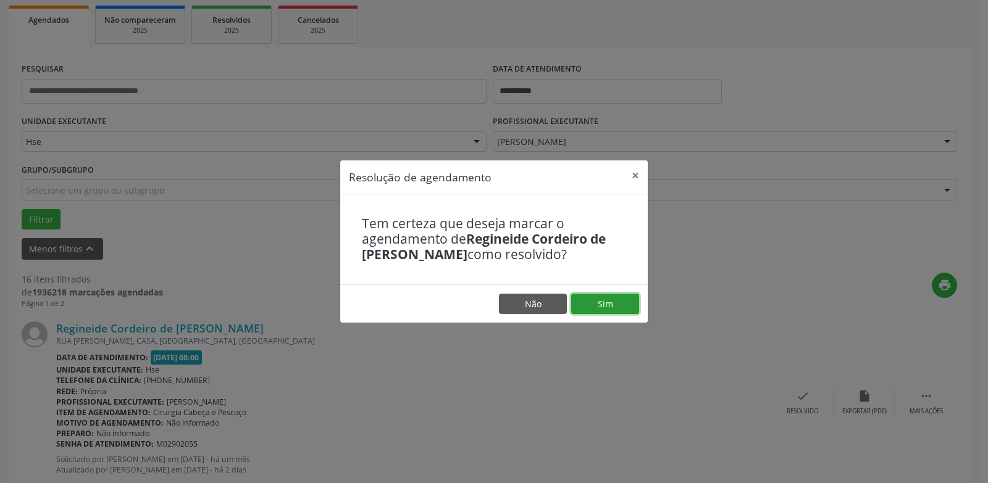
click at [613, 303] on button "Sim" at bounding box center [605, 304] width 68 height 21
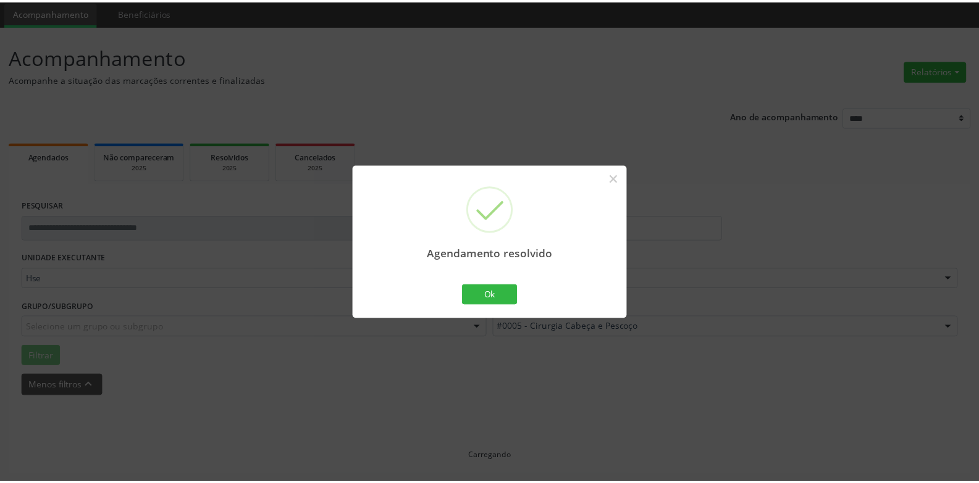
scroll to position [43, 0]
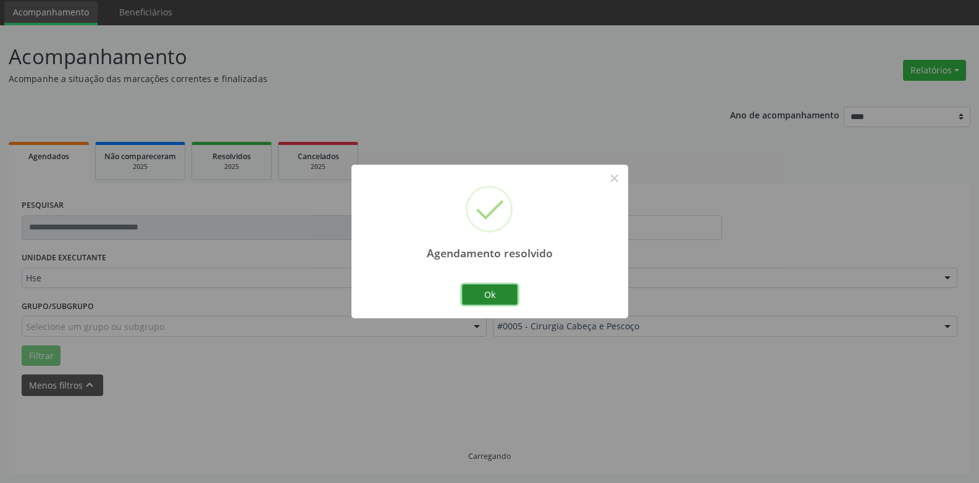
click at [482, 294] on button "Ok" at bounding box center [490, 295] width 56 height 21
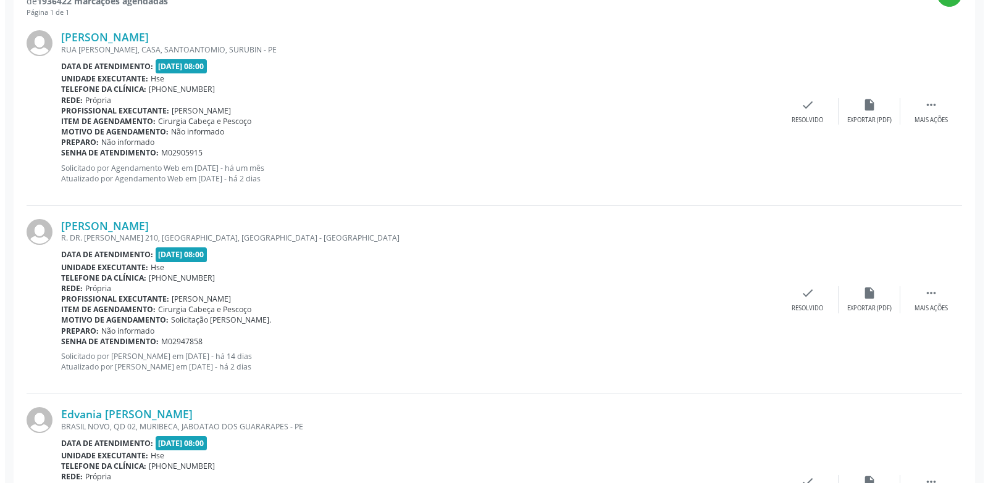
scroll to position [475, 0]
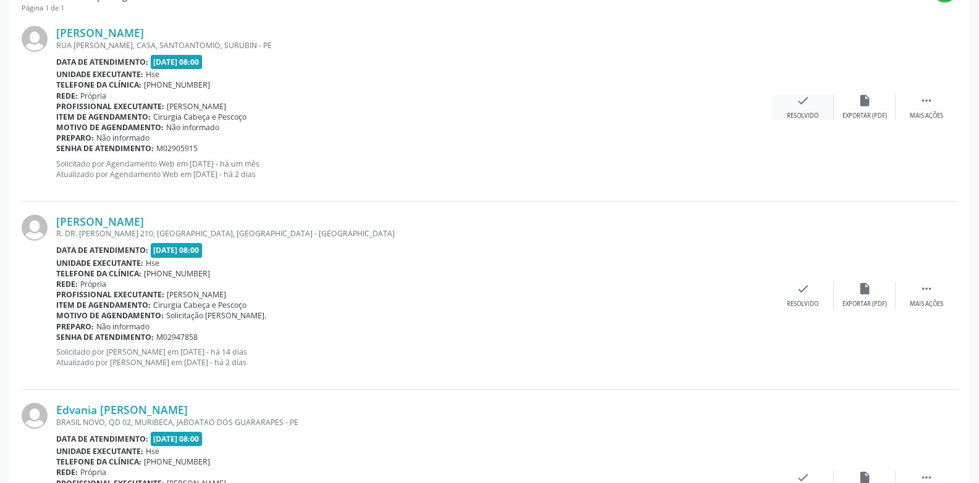
click at [803, 111] on div "check Resolvido" at bounding box center [803, 107] width 62 height 27
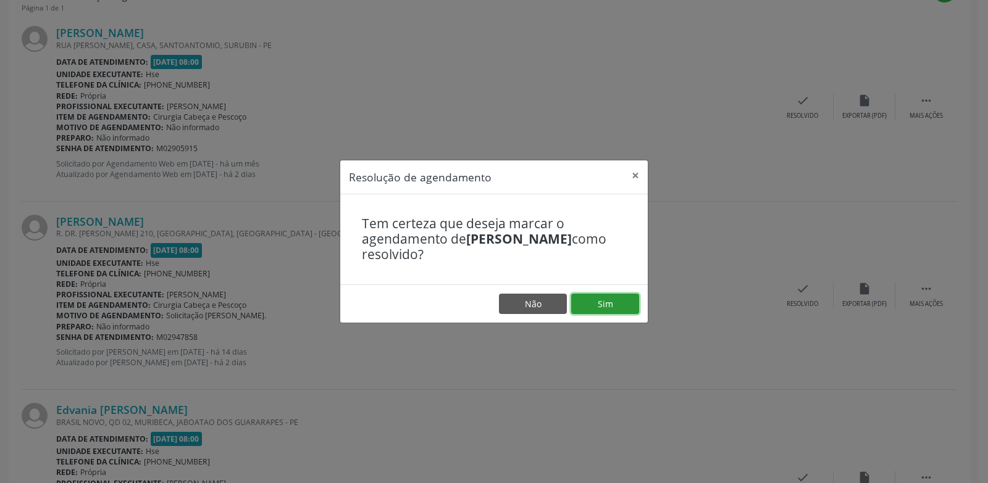
click at [603, 306] on button "Sim" at bounding box center [605, 304] width 68 height 21
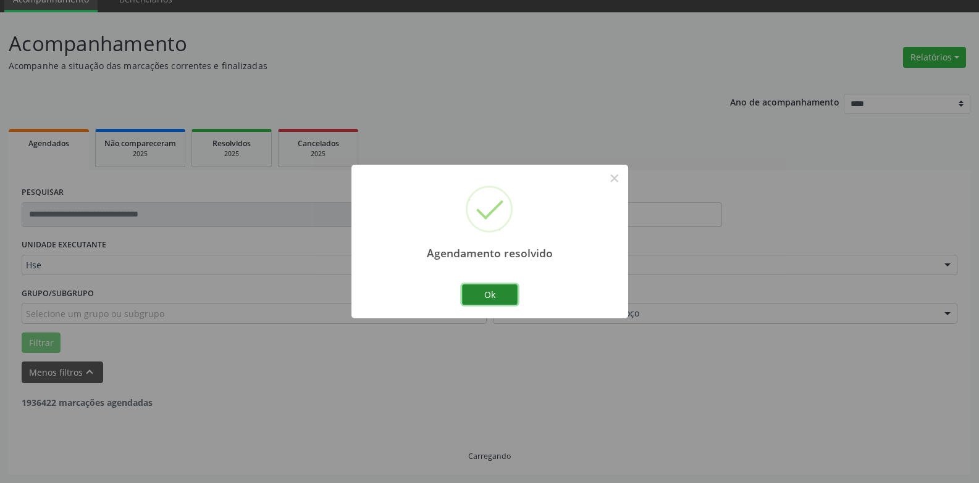
click at [488, 294] on button "Ok" at bounding box center [490, 295] width 56 height 21
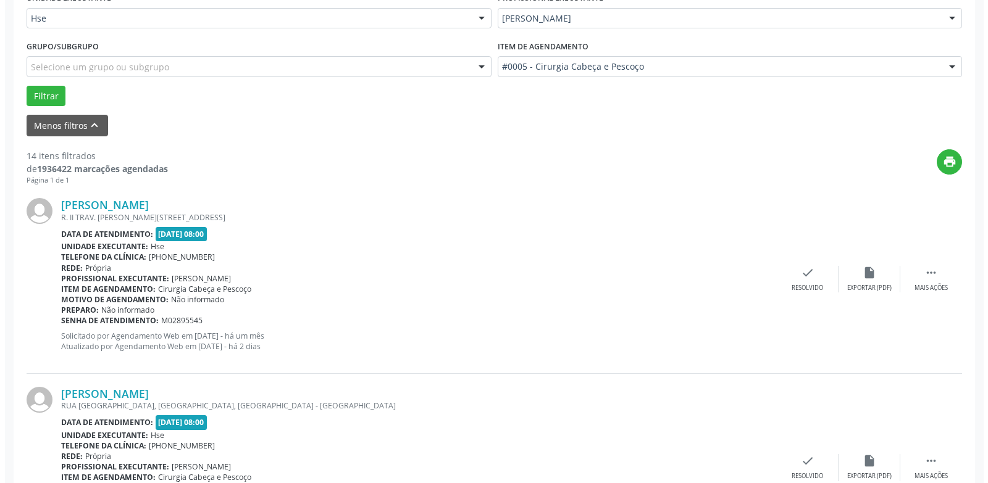
scroll to position [426, 0]
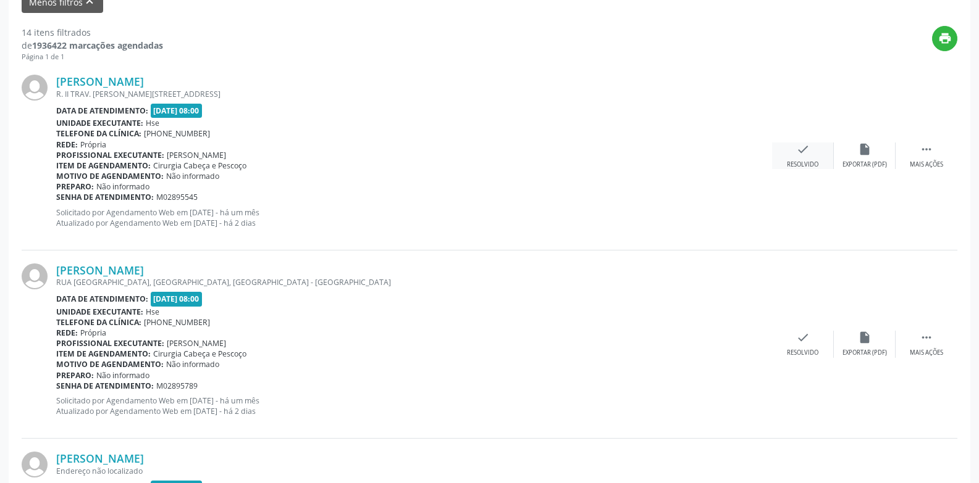
click at [802, 157] on div "check Resolvido" at bounding box center [803, 156] width 62 height 27
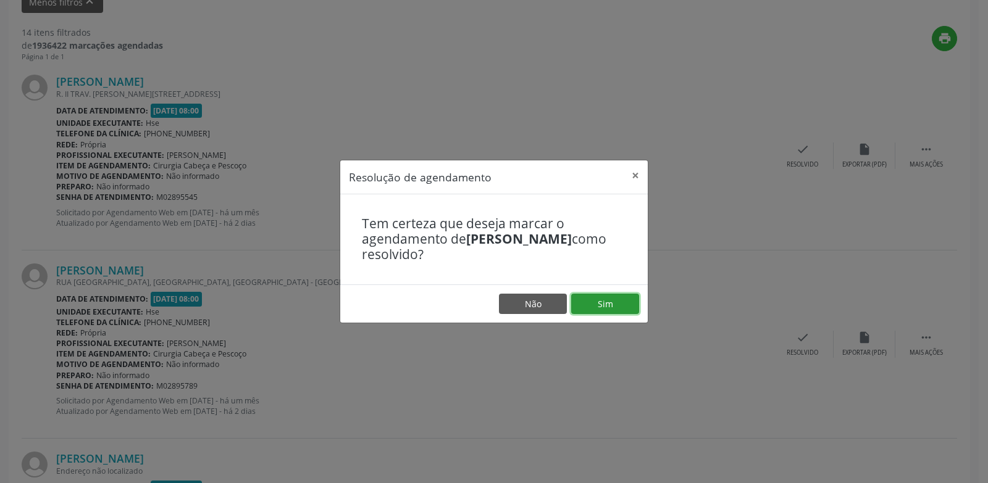
click at [616, 304] on button "Sim" at bounding box center [605, 304] width 68 height 21
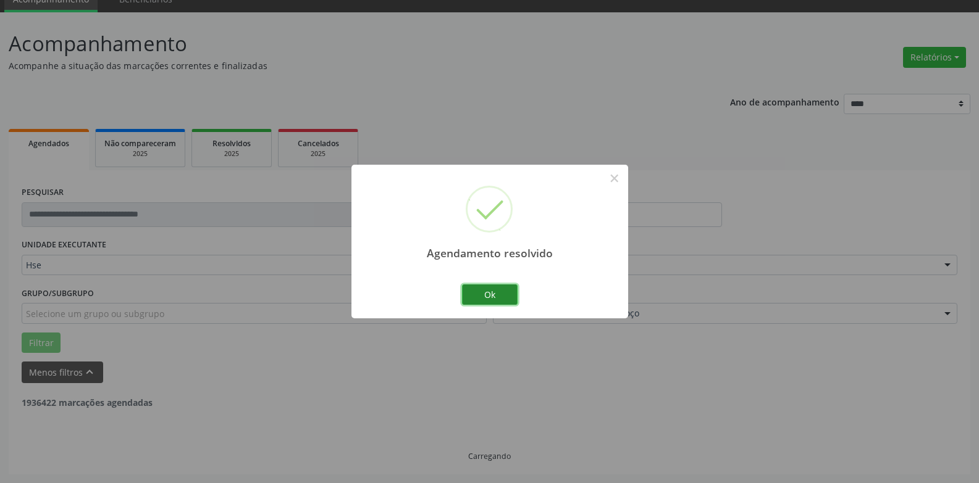
click at [487, 299] on button "Ok" at bounding box center [490, 295] width 56 height 21
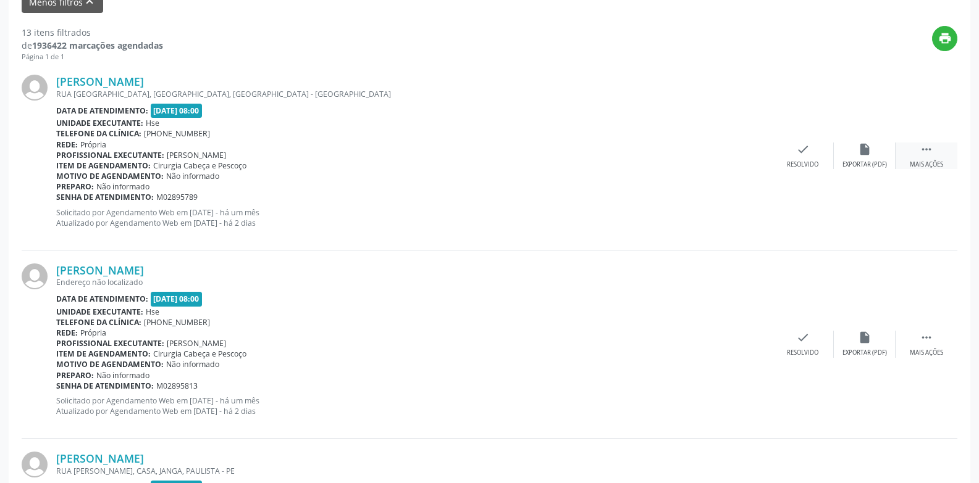
click at [932, 159] on div " Mais ações" at bounding box center [926, 156] width 62 height 27
click at [855, 160] on div "alarm_off Não compareceu" at bounding box center [865, 156] width 62 height 27
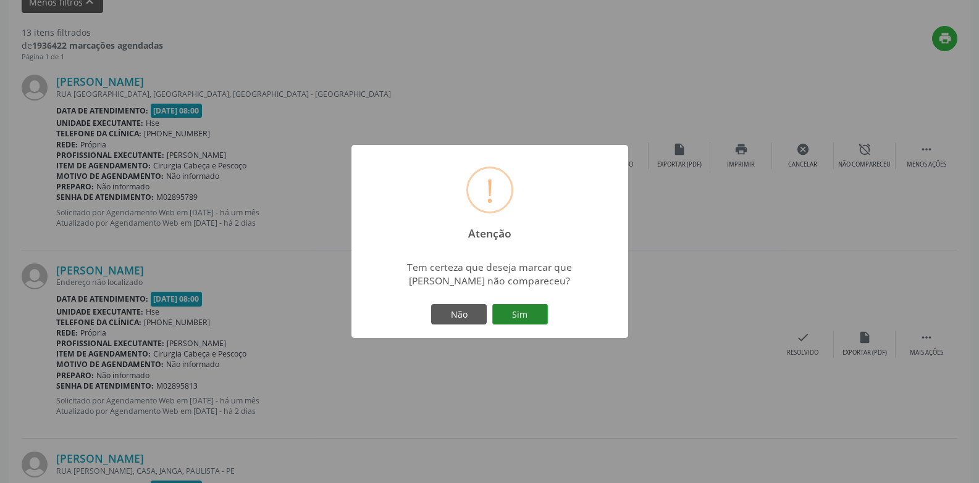
click at [529, 316] on button "Sim" at bounding box center [520, 314] width 56 height 21
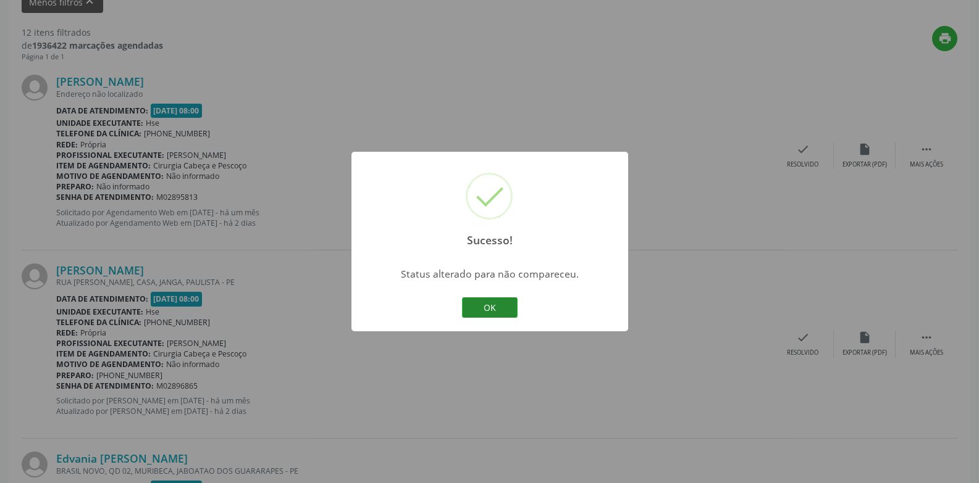
click at [495, 314] on button "OK" at bounding box center [490, 308] width 56 height 21
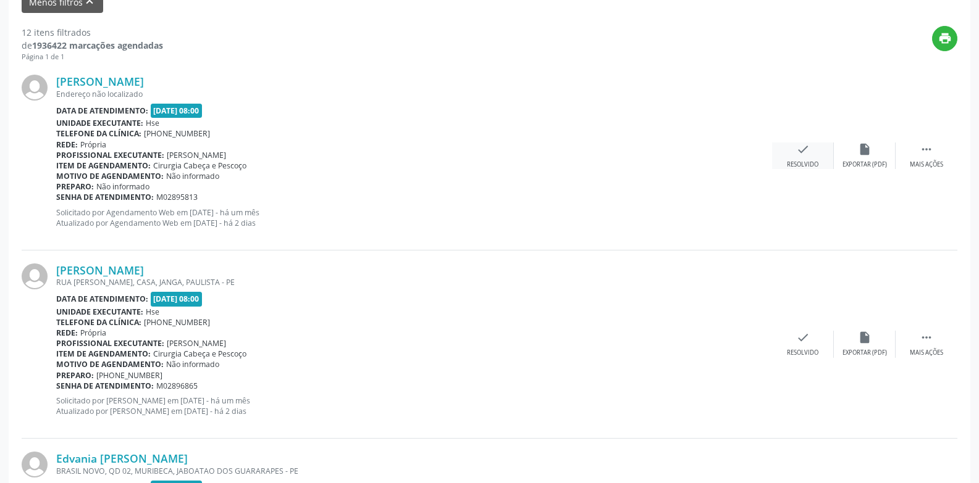
click at [805, 153] on icon "check" at bounding box center [803, 150] width 14 height 14
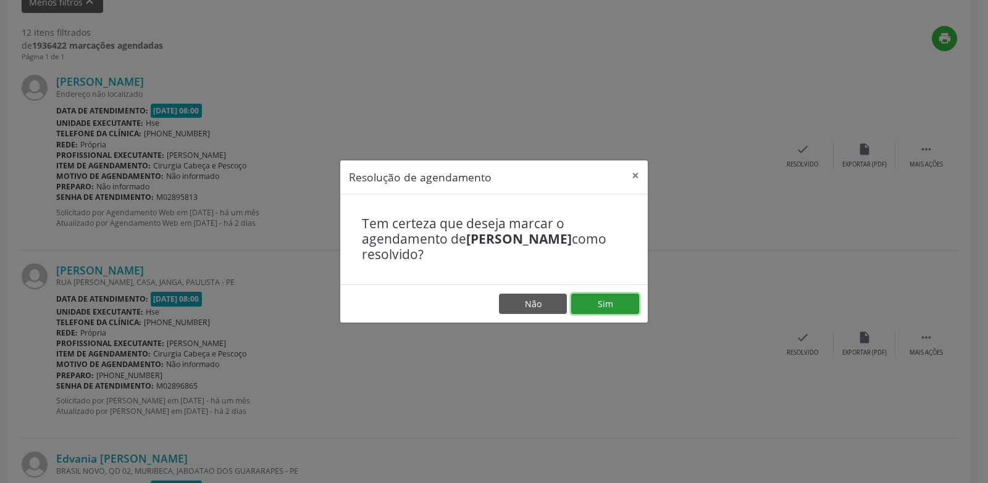
click at [609, 309] on button "Sim" at bounding box center [605, 304] width 68 height 21
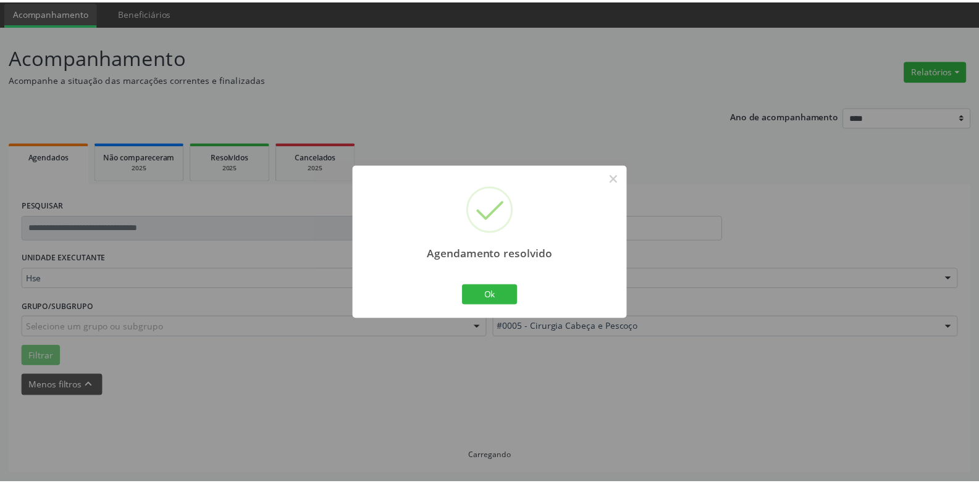
scroll to position [43, 0]
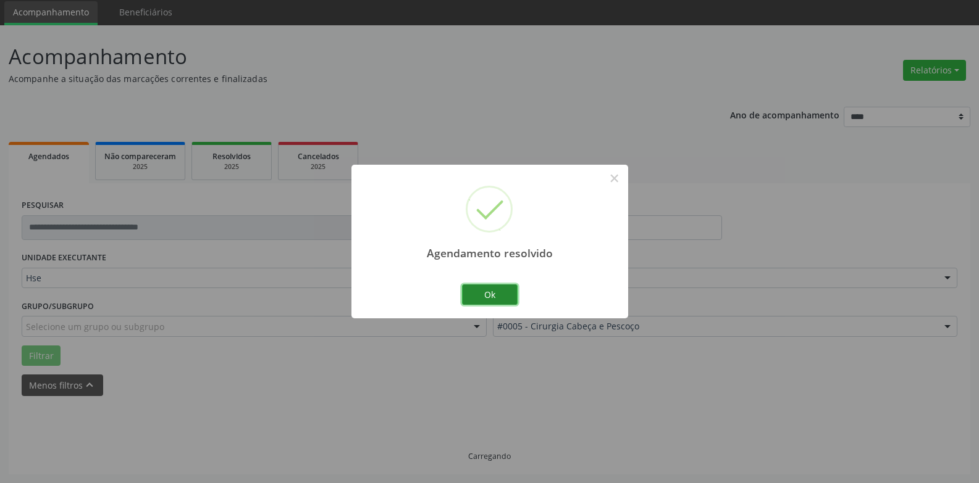
click at [504, 293] on button "Ok" at bounding box center [490, 295] width 56 height 21
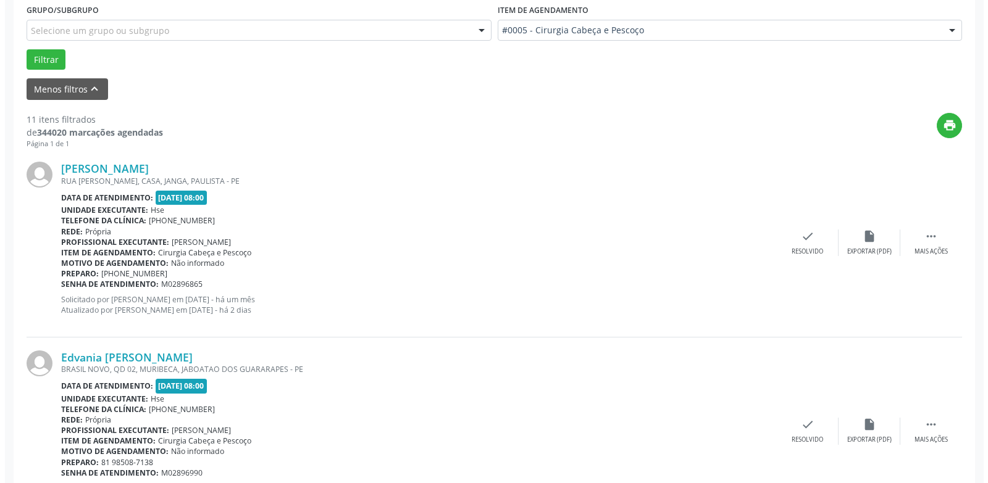
scroll to position [351, 0]
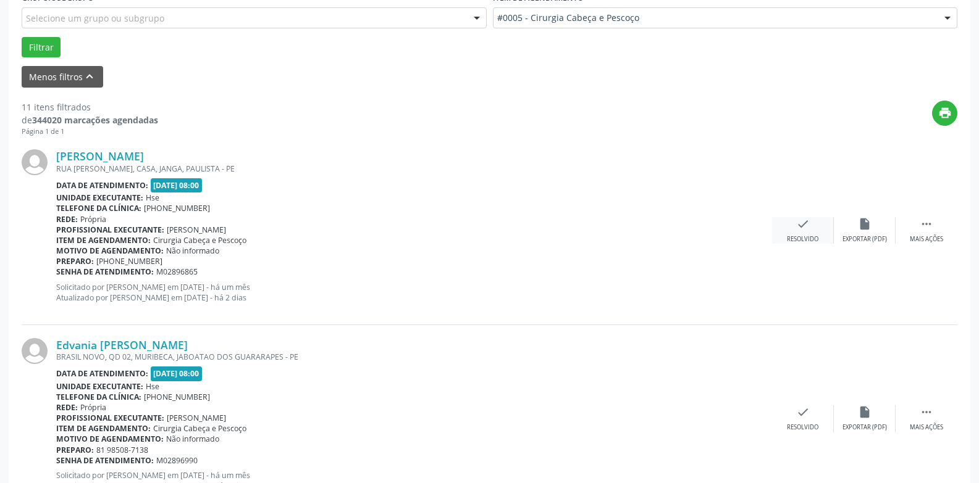
click at [801, 232] on div "check Resolvido" at bounding box center [803, 230] width 62 height 27
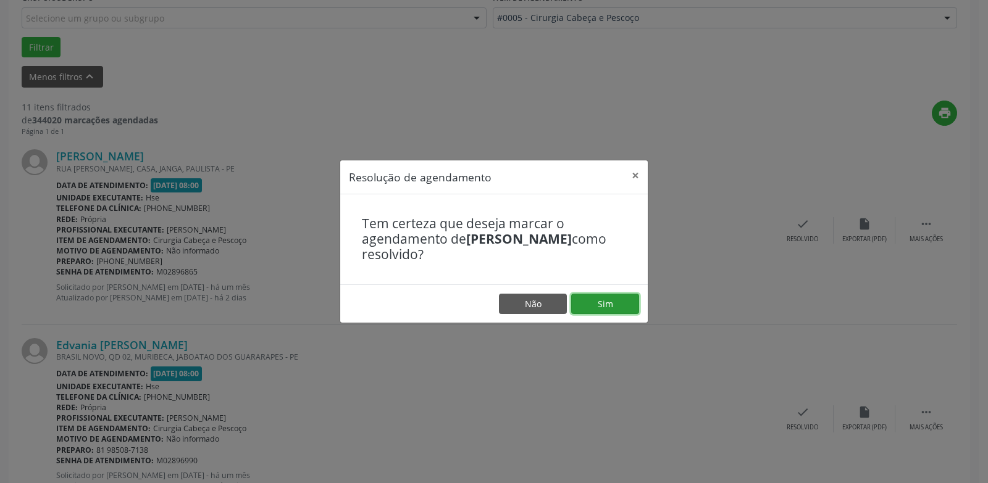
click at [597, 303] on button "Sim" at bounding box center [605, 304] width 68 height 21
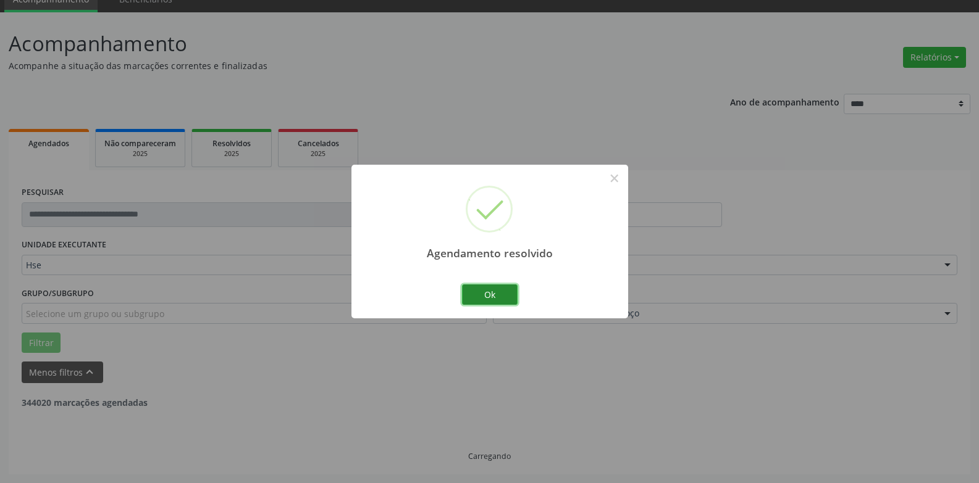
click at [495, 299] on button "Ok" at bounding box center [490, 295] width 56 height 21
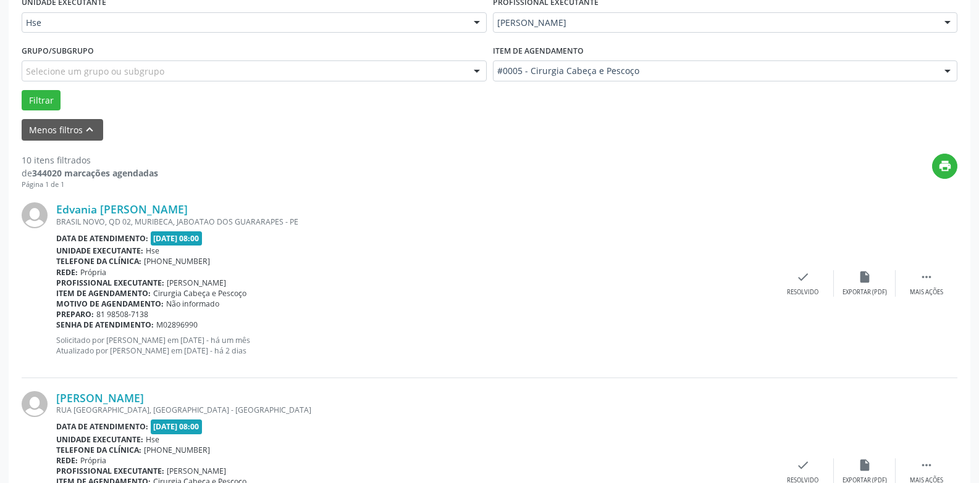
scroll to position [364, 0]
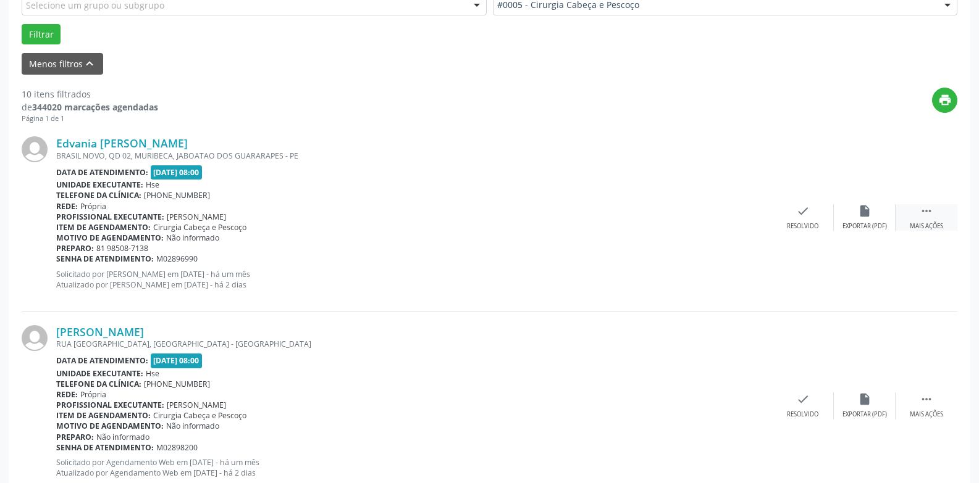
click at [932, 215] on icon "" at bounding box center [926, 211] width 14 height 14
click at [856, 223] on div "Não compareceu" at bounding box center [864, 226] width 52 height 9
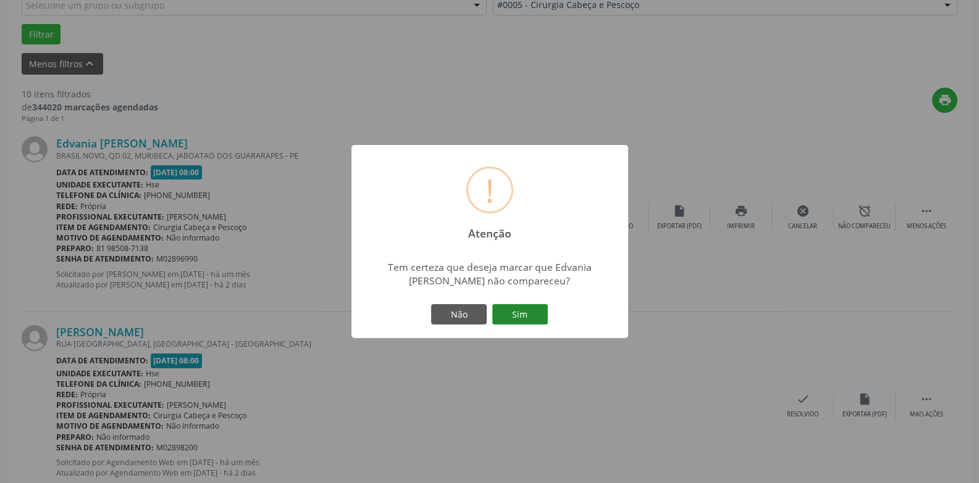
click at [519, 315] on button "Sim" at bounding box center [520, 314] width 56 height 21
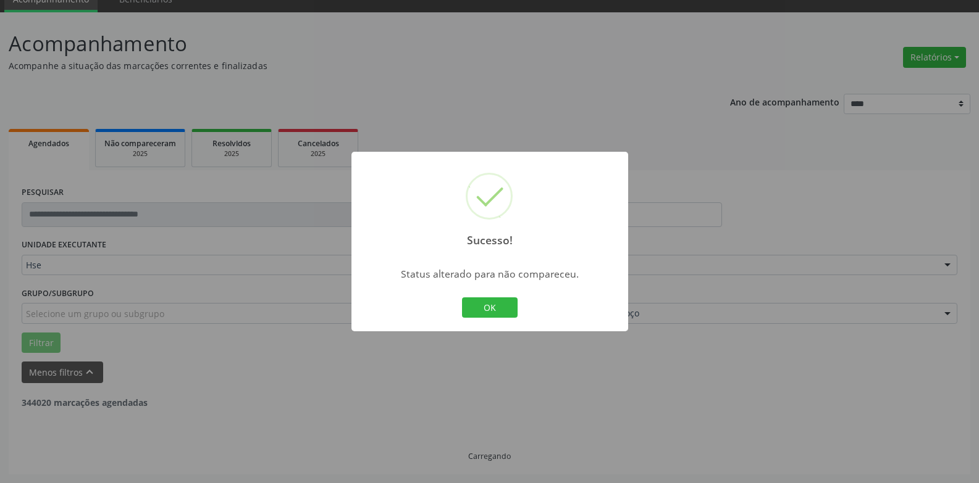
scroll to position [56, 0]
click at [508, 308] on button "OK" at bounding box center [490, 308] width 56 height 21
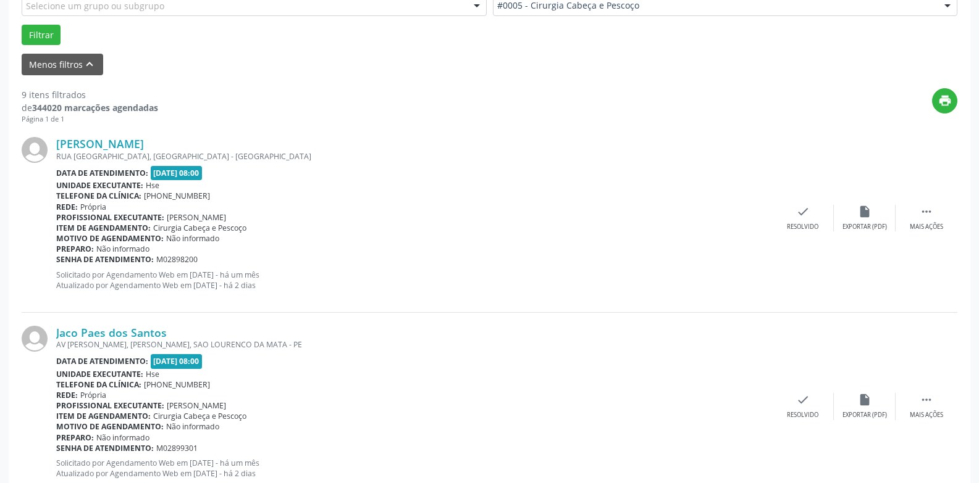
scroll to position [364, 0]
click at [931, 217] on icon "" at bounding box center [926, 211] width 14 height 14
click at [869, 224] on div "Não compareceu" at bounding box center [864, 226] width 52 height 9
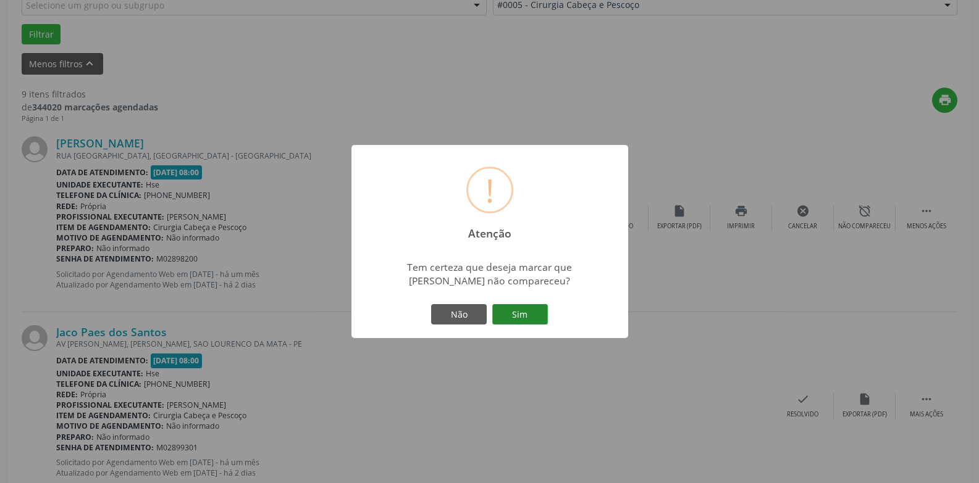
click at [543, 320] on button "Sim" at bounding box center [520, 314] width 56 height 21
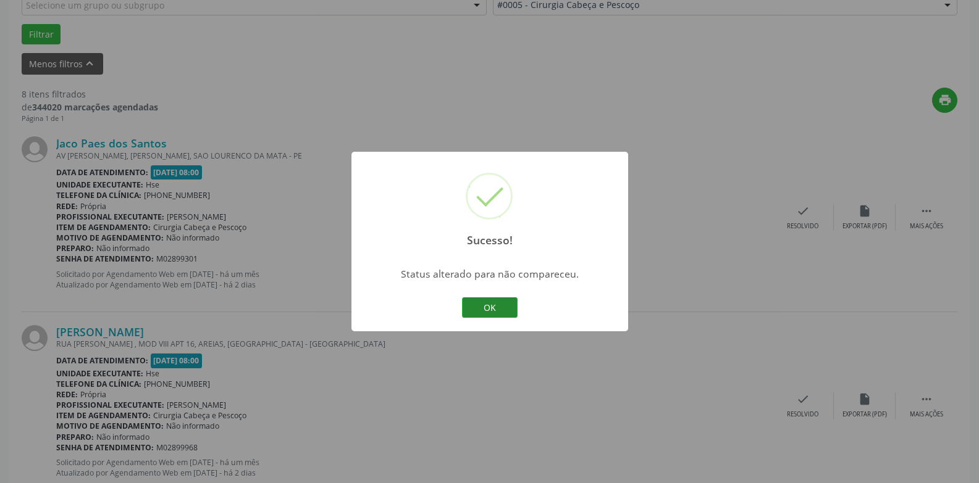
click at [498, 308] on button "OK" at bounding box center [490, 308] width 56 height 21
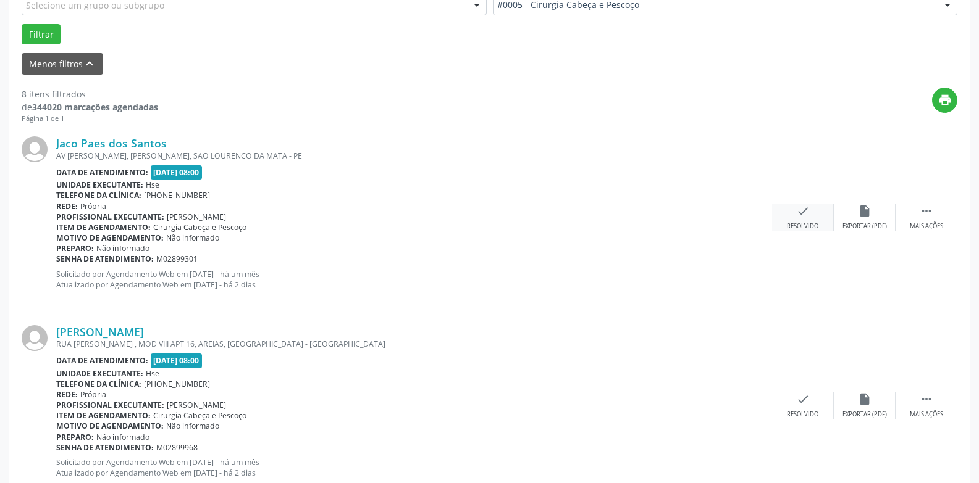
click at [805, 214] on icon "check" at bounding box center [803, 211] width 14 height 14
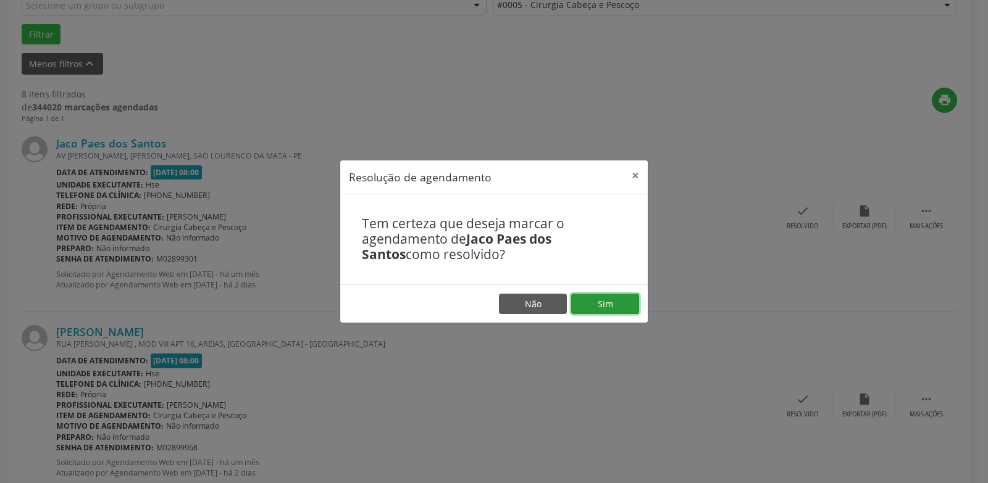
click at [612, 303] on button "Sim" at bounding box center [605, 304] width 68 height 21
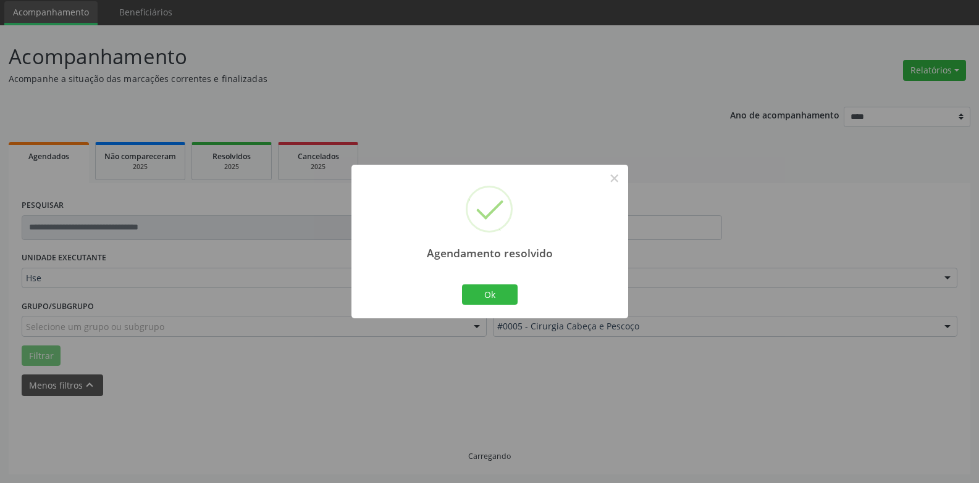
scroll to position [56, 0]
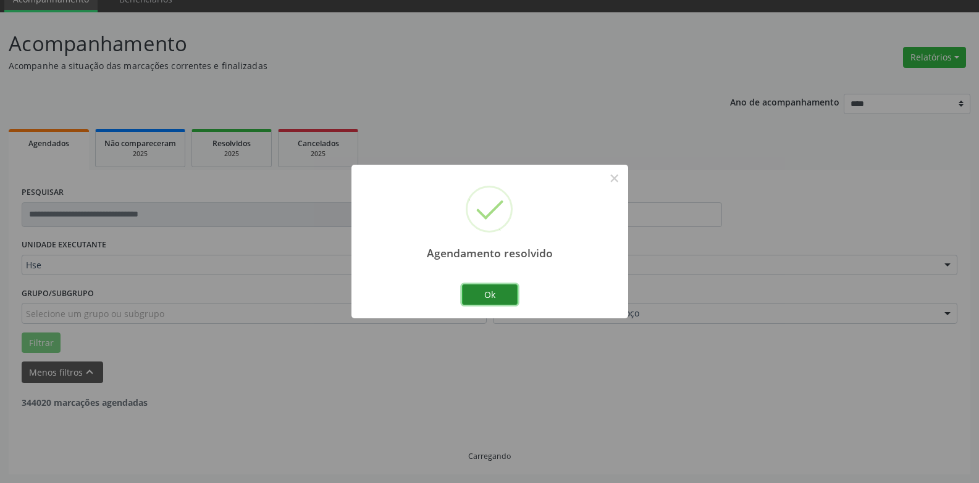
click at [494, 296] on button "Ok" at bounding box center [490, 295] width 56 height 21
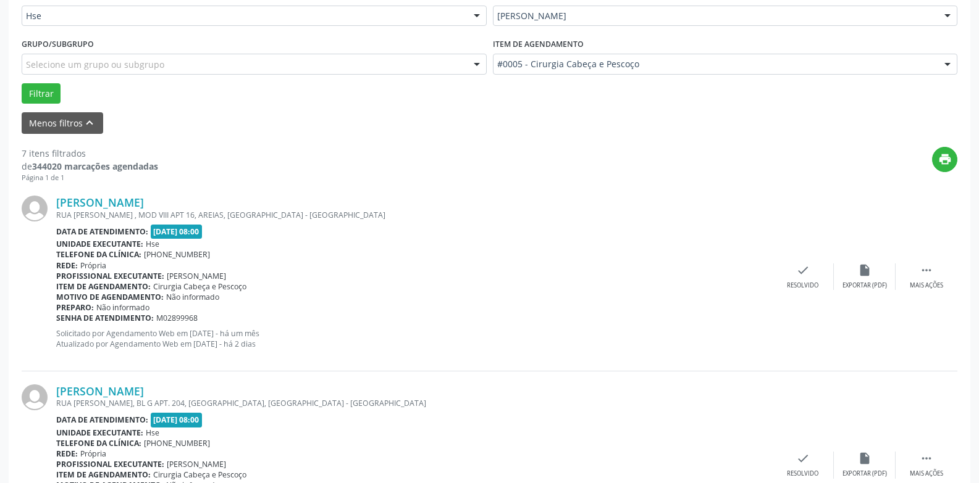
scroll to position [364, 0]
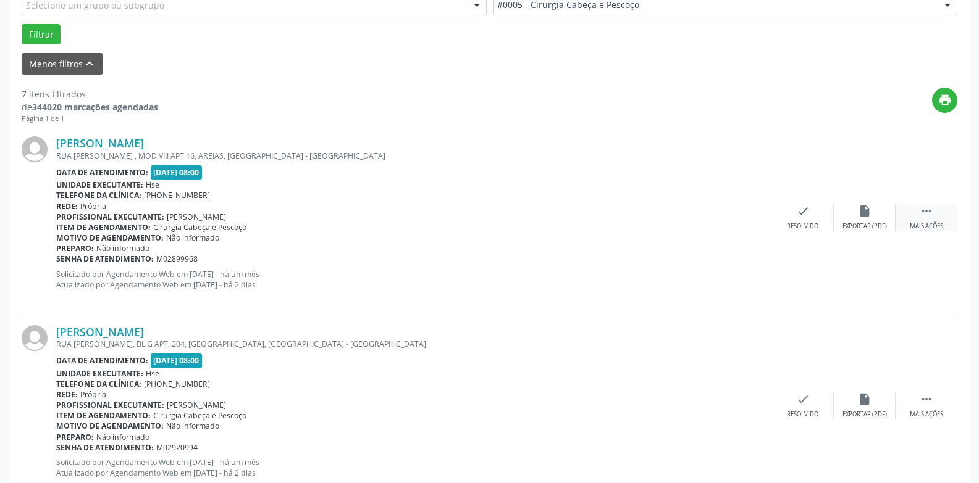
click at [923, 221] on div " Mais ações" at bounding box center [926, 217] width 62 height 27
click at [866, 218] on icon "alarm_off" at bounding box center [865, 211] width 14 height 14
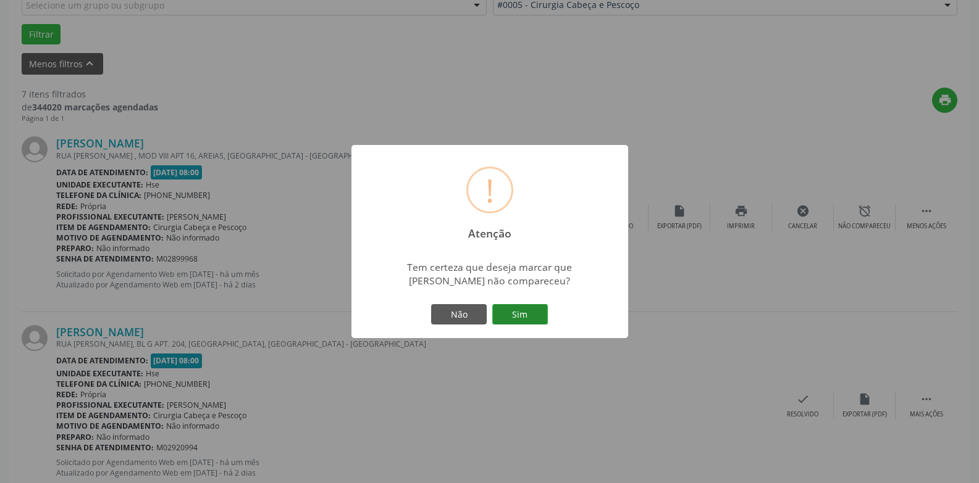
click at [522, 320] on button "Sim" at bounding box center [520, 314] width 56 height 21
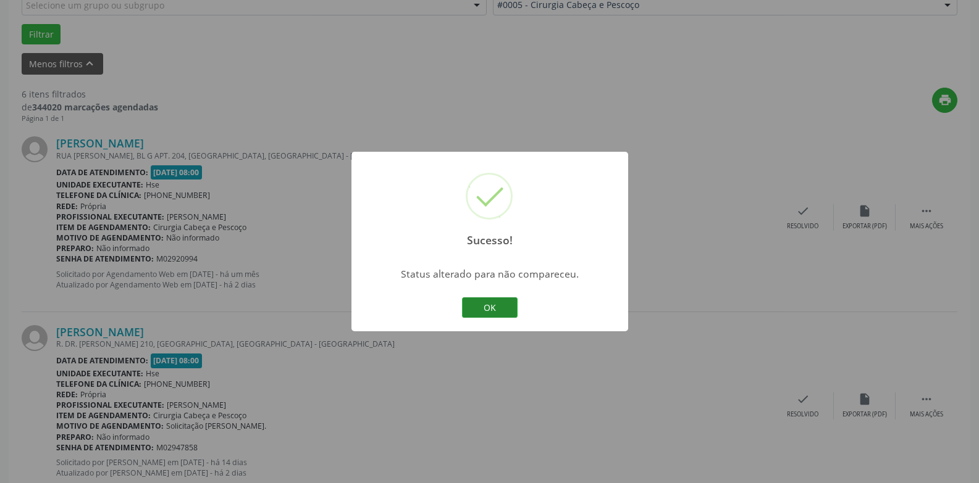
click at [500, 307] on button "OK" at bounding box center [490, 308] width 56 height 21
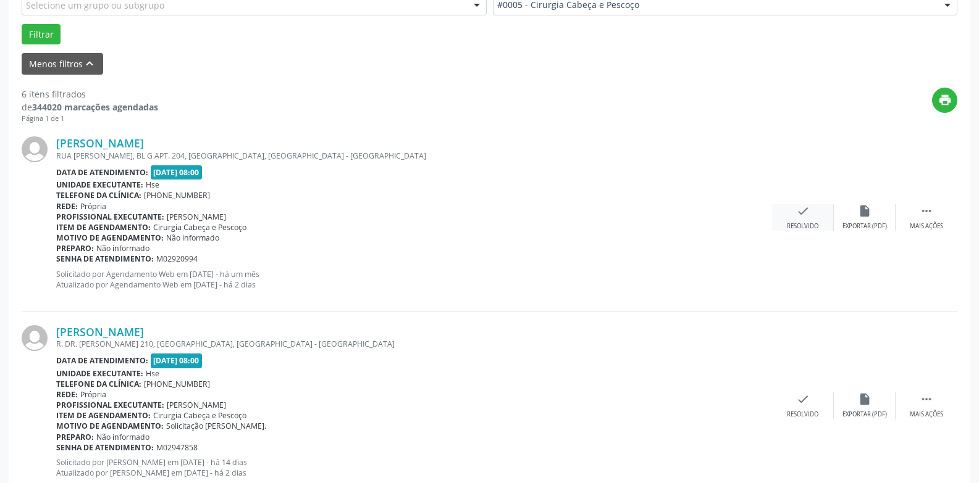
click at [802, 222] on div "check Resolvido" at bounding box center [803, 217] width 62 height 27
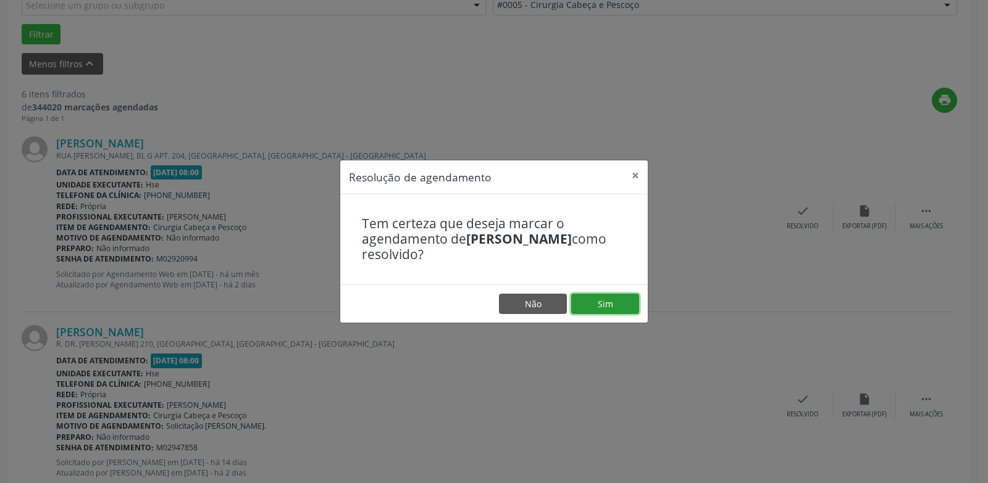
click at [599, 306] on button "Sim" at bounding box center [605, 304] width 68 height 21
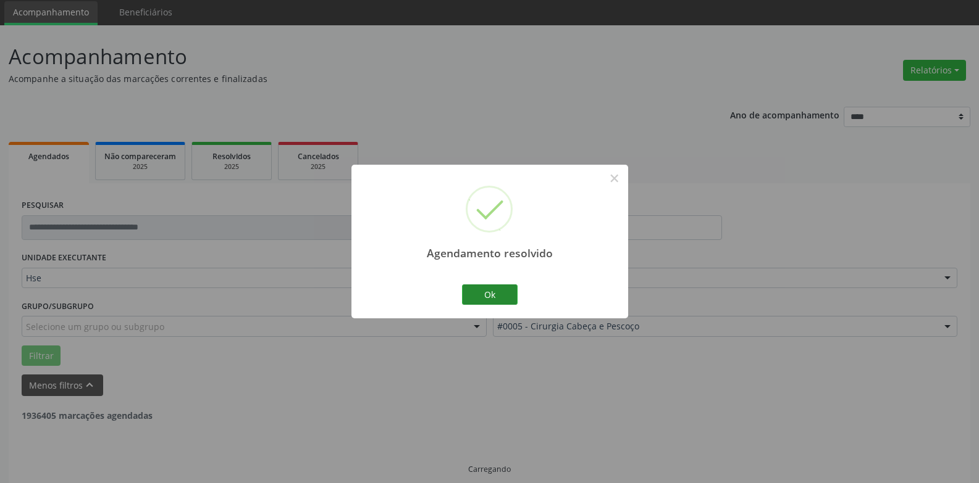
scroll to position [56, 0]
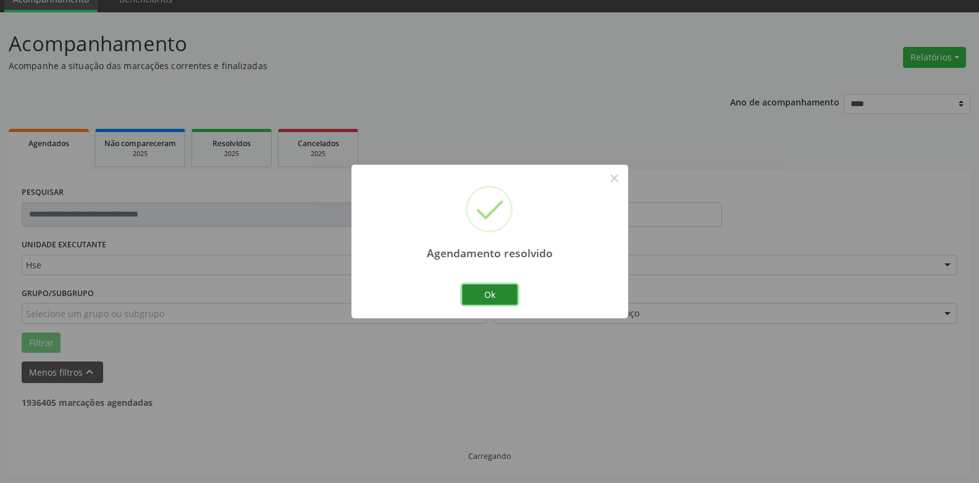
click at [508, 295] on button "Ok" at bounding box center [490, 295] width 56 height 21
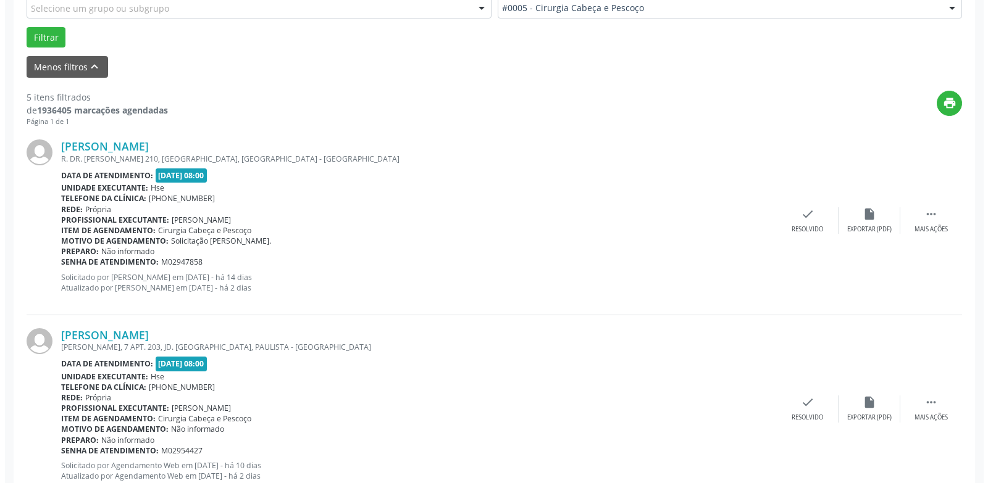
scroll to position [364, 0]
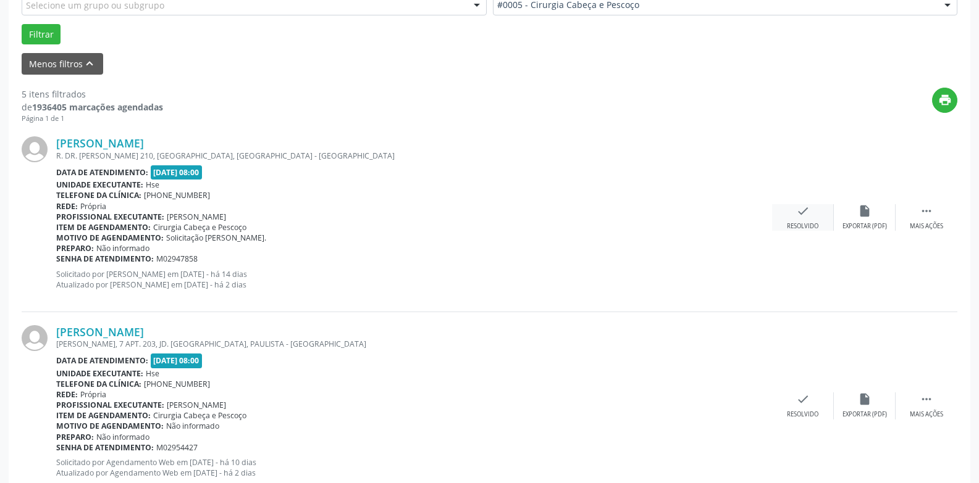
click at [801, 221] on div "check Resolvido" at bounding box center [803, 217] width 62 height 27
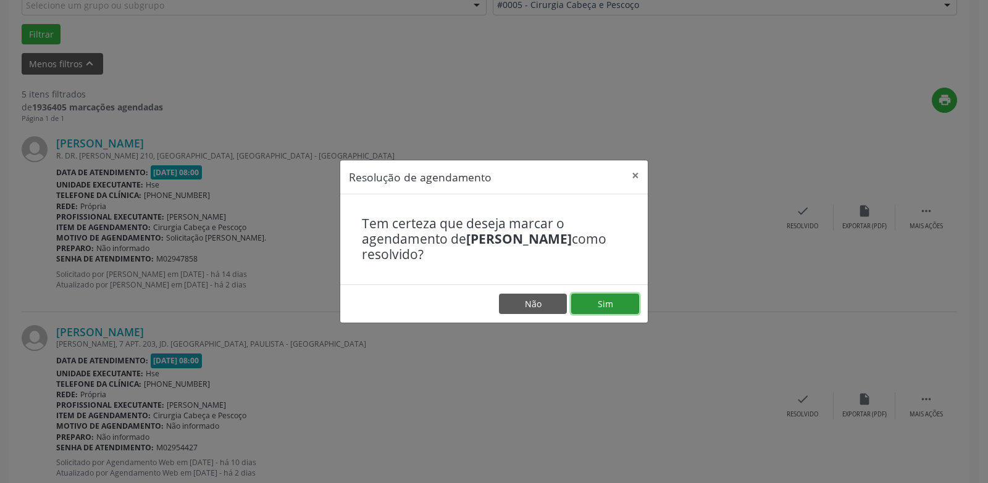
click at [614, 306] on button "Sim" at bounding box center [605, 304] width 68 height 21
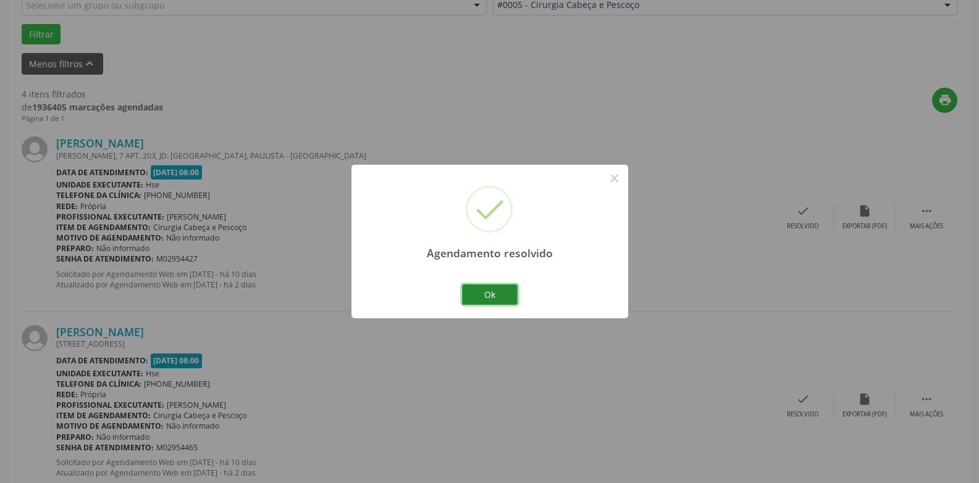
click at [493, 296] on button "Ok" at bounding box center [490, 295] width 56 height 21
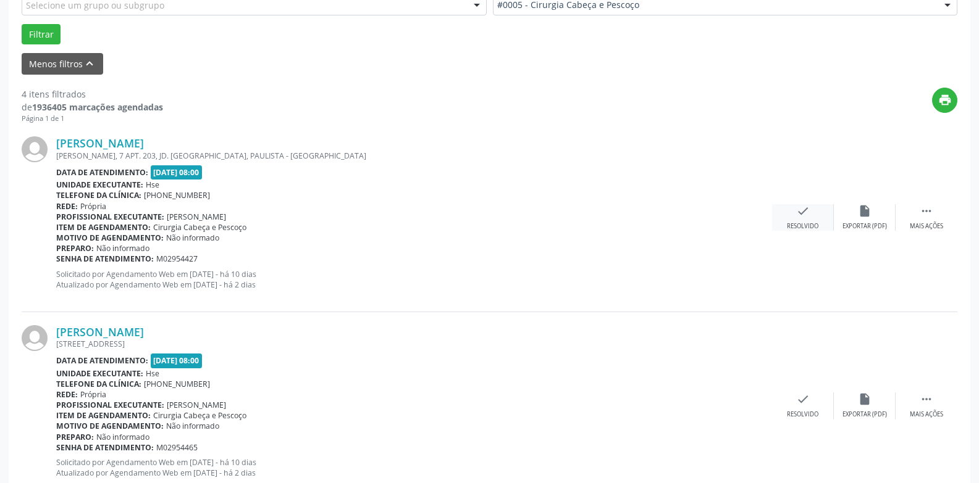
click at [804, 220] on div "check Resolvido" at bounding box center [803, 217] width 62 height 27
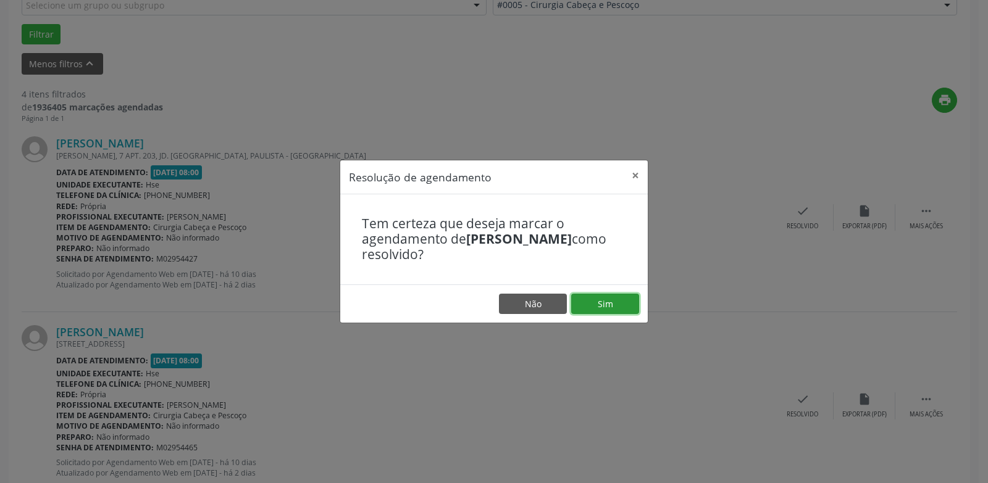
click at [598, 309] on button "Sim" at bounding box center [605, 304] width 68 height 21
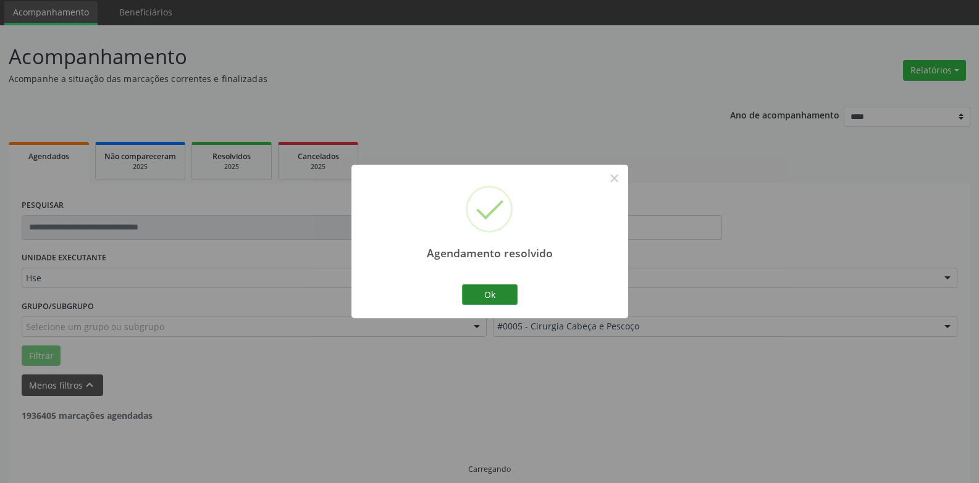
scroll to position [56, 0]
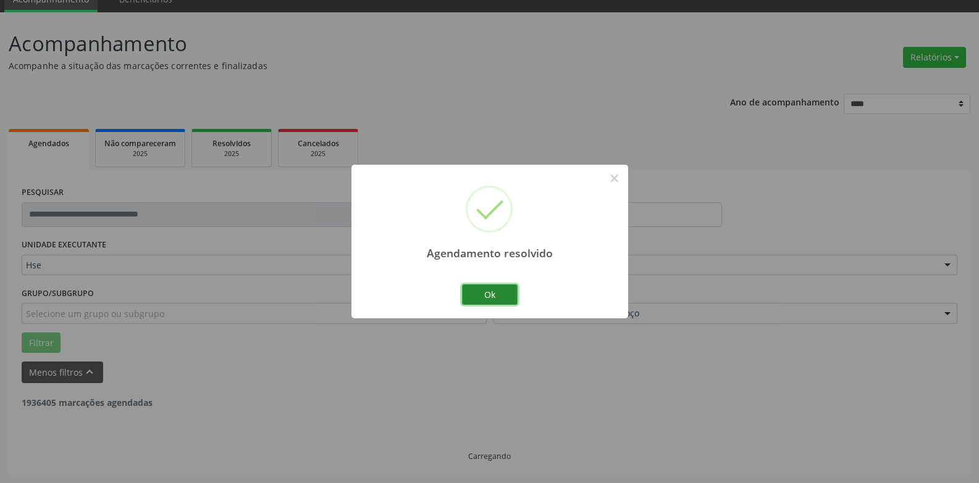
click at [514, 291] on button "Ok" at bounding box center [490, 295] width 56 height 21
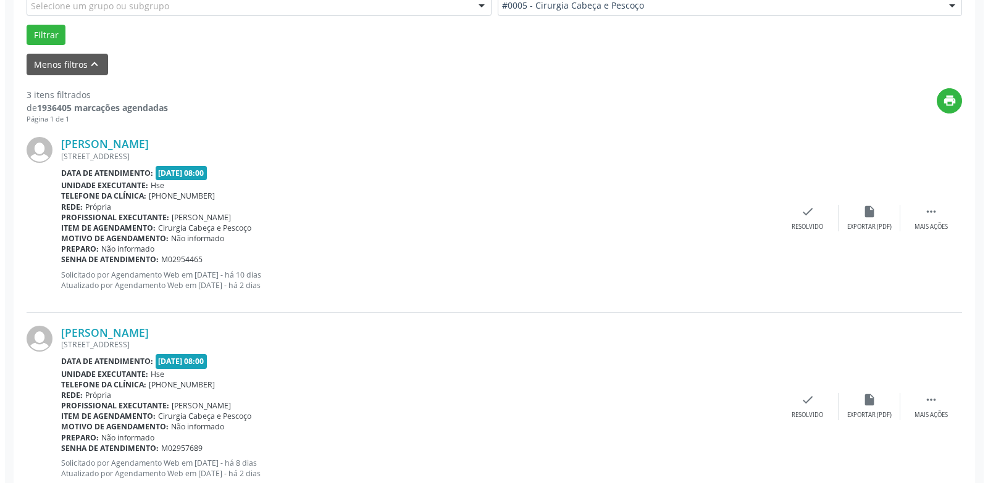
scroll to position [364, 0]
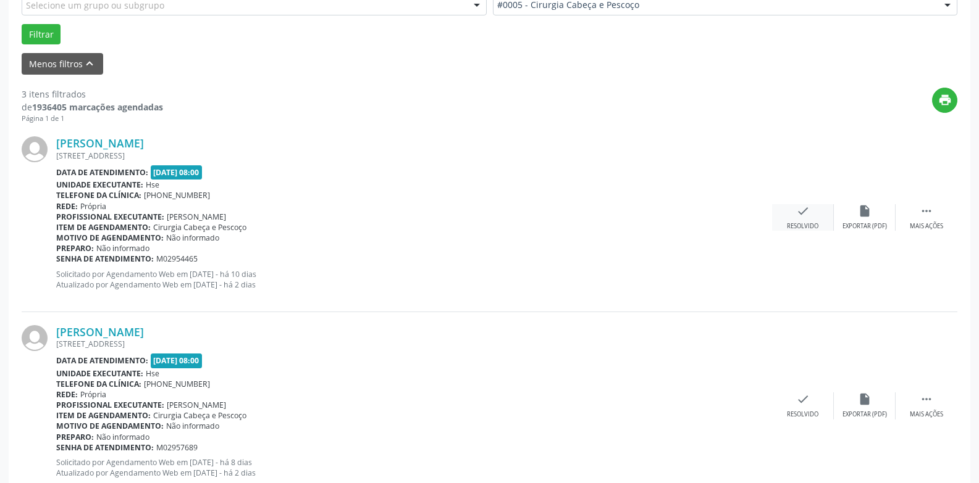
click at [801, 224] on div "Resolvido" at bounding box center [802, 226] width 31 height 9
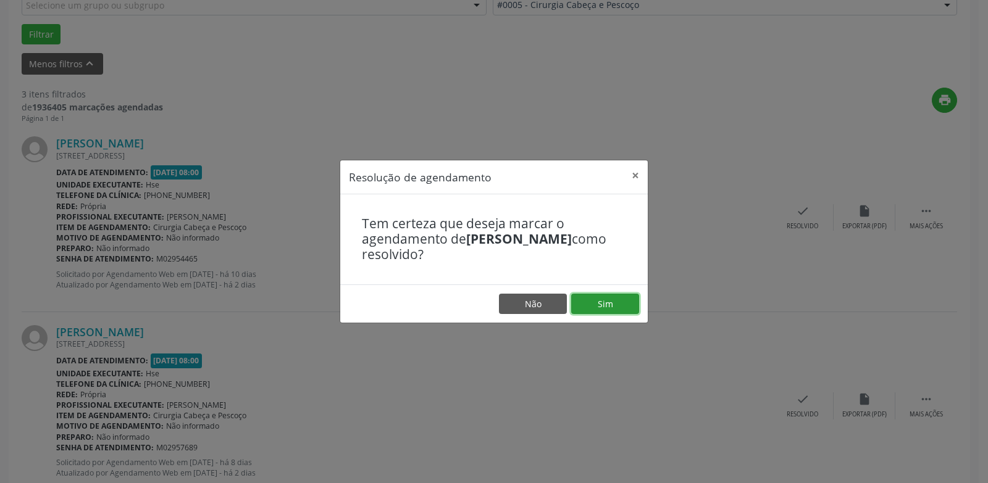
click at [611, 303] on button "Sim" at bounding box center [605, 304] width 68 height 21
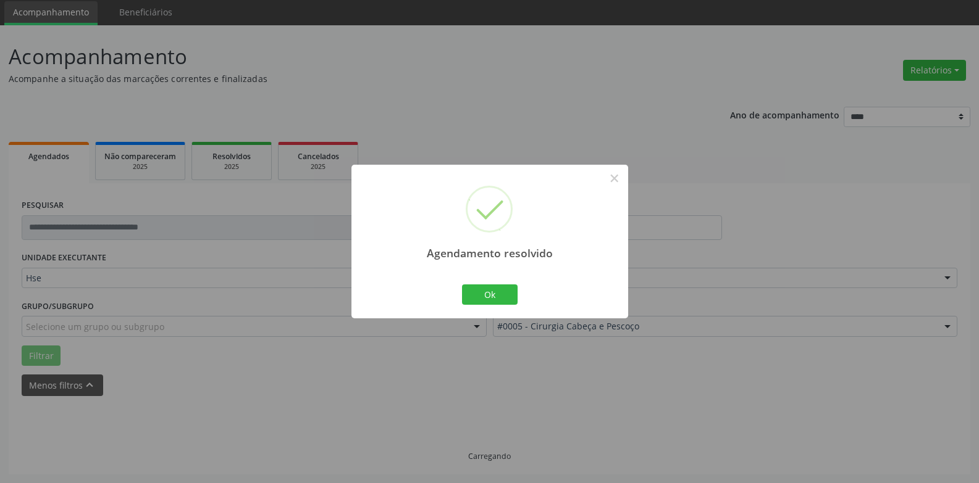
scroll to position [56, 0]
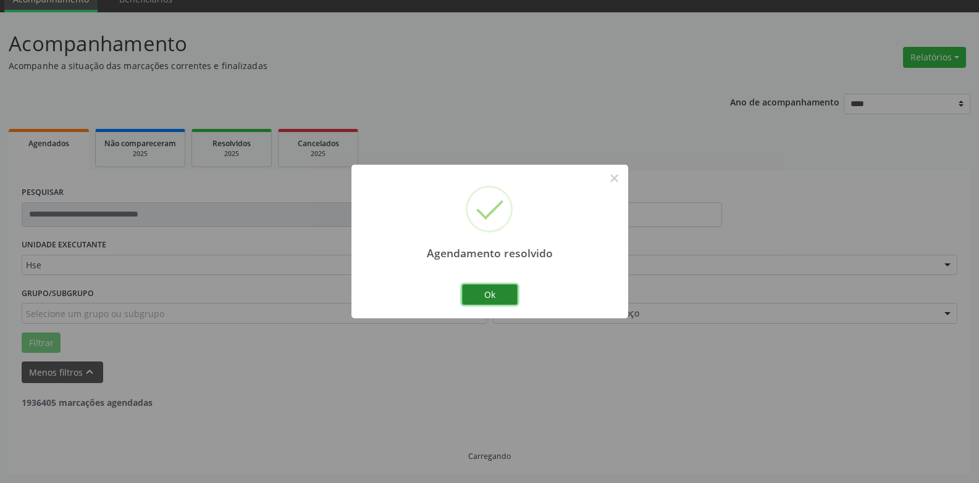
click at [498, 294] on button "Ok" at bounding box center [490, 295] width 56 height 21
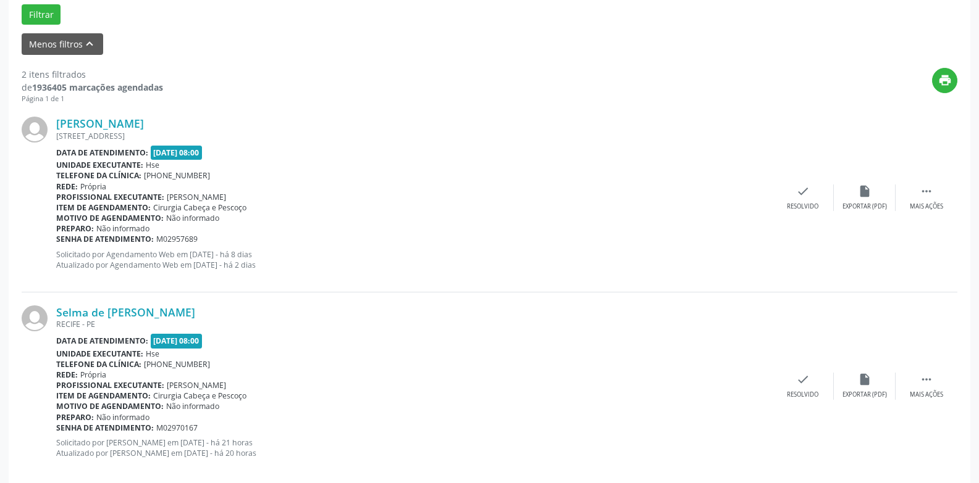
scroll to position [403, 0]
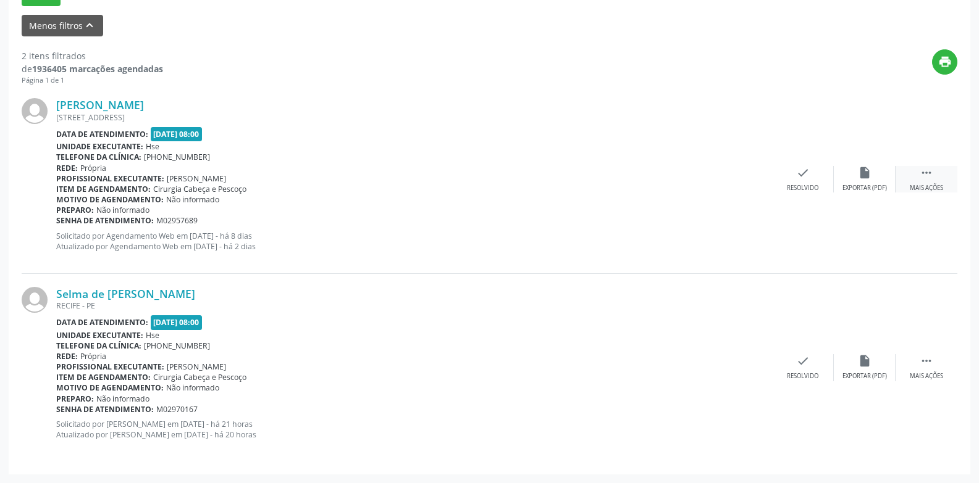
click at [931, 187] on div "Mais ações" at bounding box center [926, 188] width 33 height 9
click at [868, 185] on div "Não compareceu" at bounding box center [864, 188] width 52 height 9
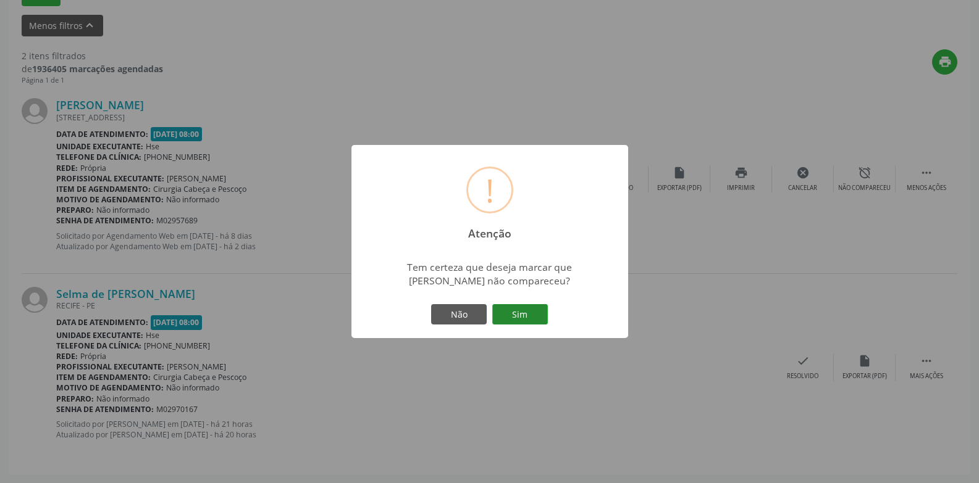
click at [528, 316] on button "Sim" at bounding box center [520, 314] width 56 height 21
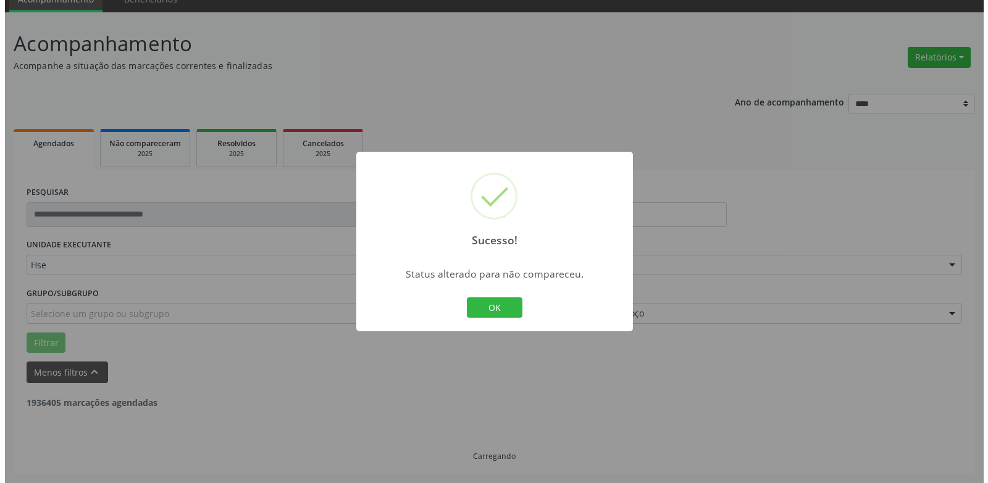
scroll to position [214, 0]
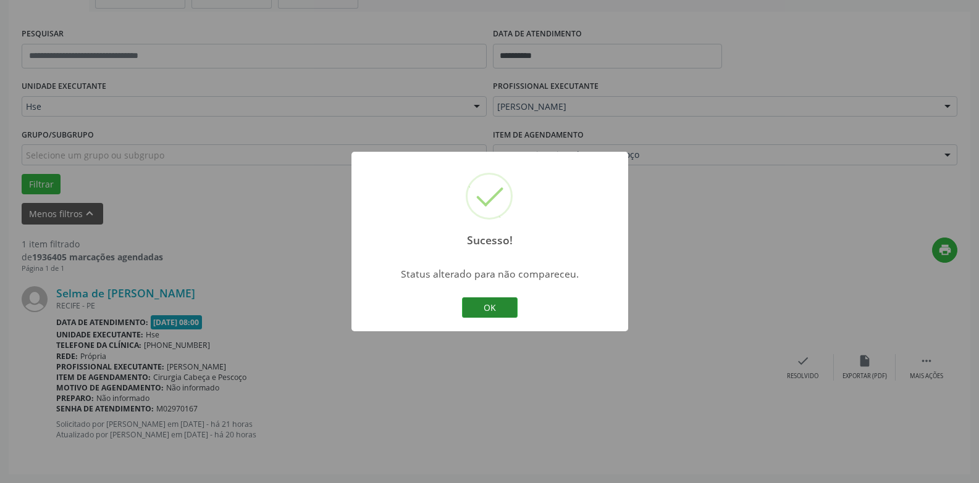
click at [495, 315] on button "OK" at bounding box center [490, 308] width 56 height 21
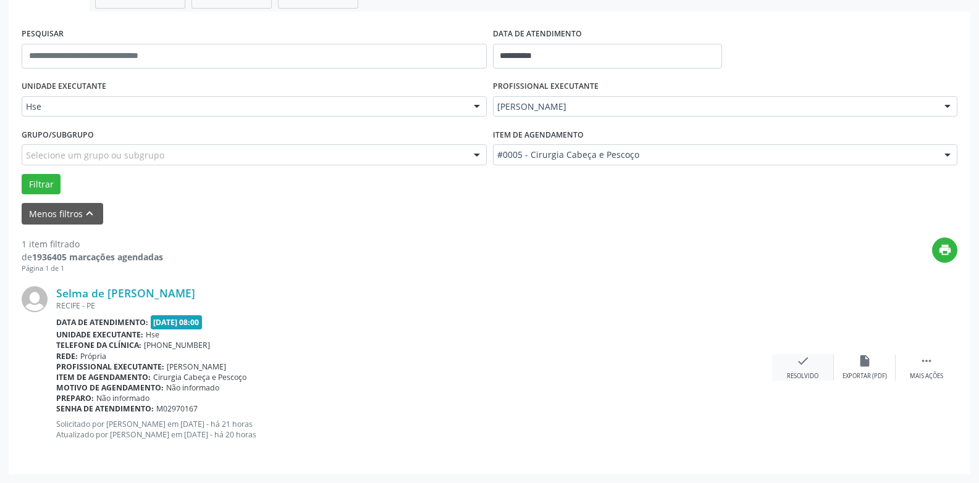
click at [802, 374] on div "Resolvido" at bounding box center [802, 376] width 31 height 9
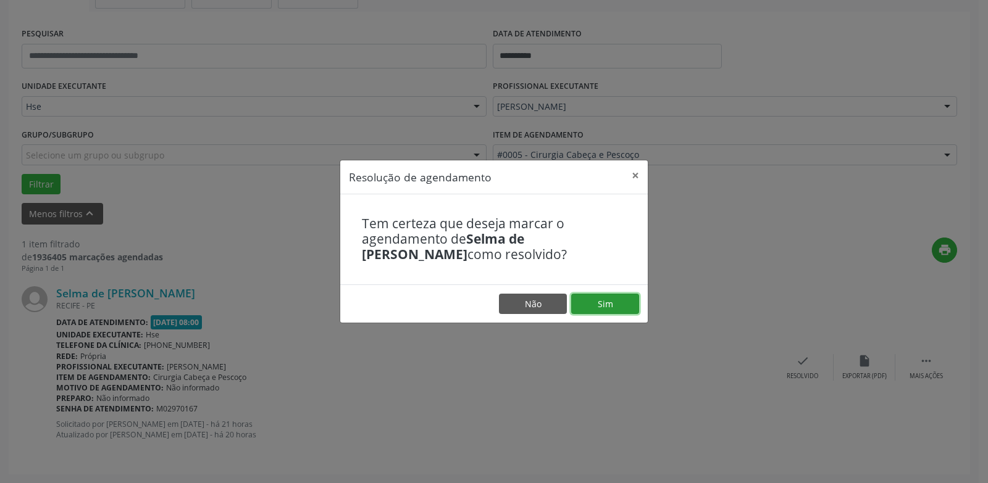
click at [603, 303] on button "Sim" at bounding box center [605, 304] width 68 height 21
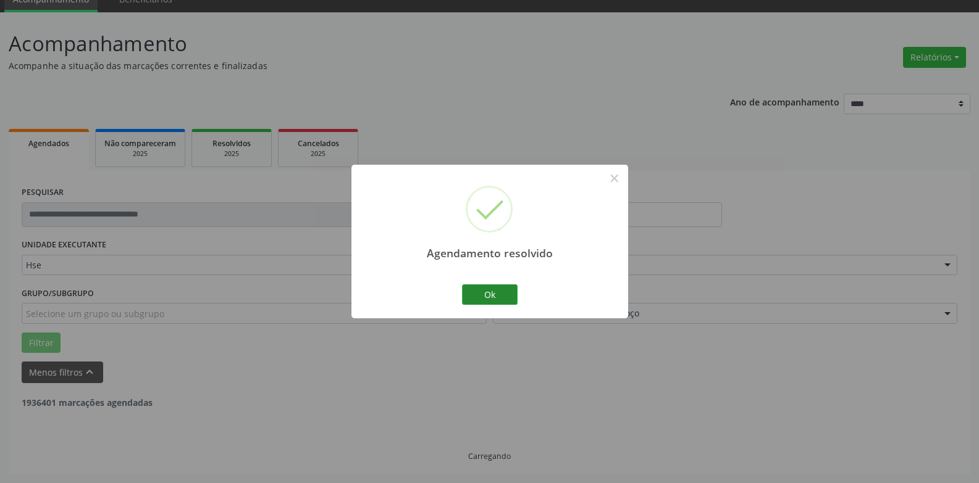
scroll to position [16, 0]
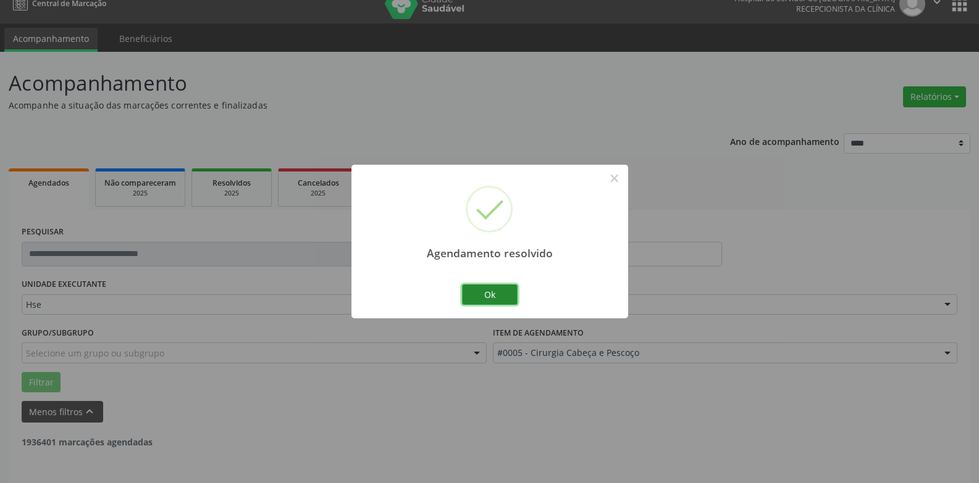
click at [488, 298] on button "Ok" at bounding box center [490, 295] width 56 height 21
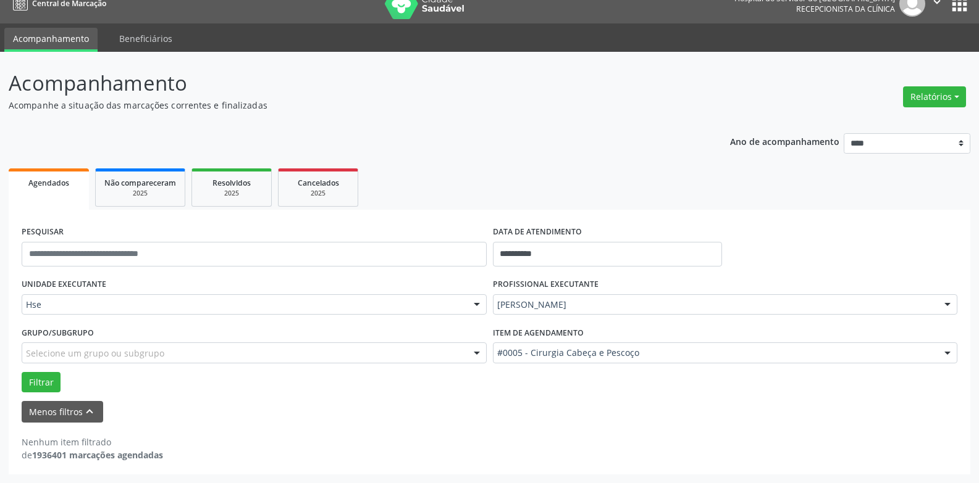
scroll to position [0, 0]
